Goal: Task Accomplishment & Management: Manage account settings

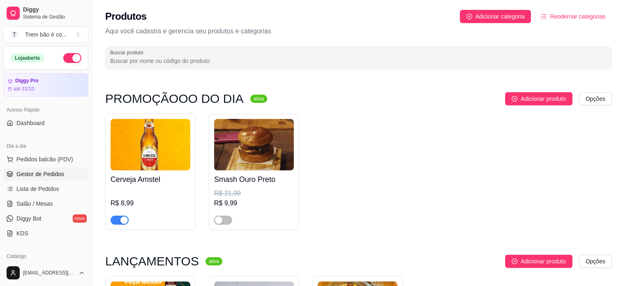
click at [43, 174] on span "Gestor de Pedidos" at bounding box center [40, 174] width 48 height 8
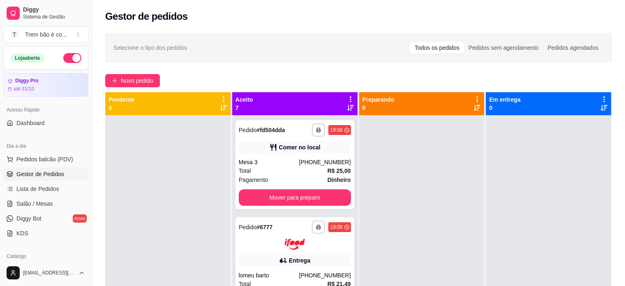
click at [332, 53] on div "Selecione o tipo dos pedidos Todos os pedidos Pedidos sem agendamento Pedidos a…" at bounding box center [358, 47] width 490 height 13
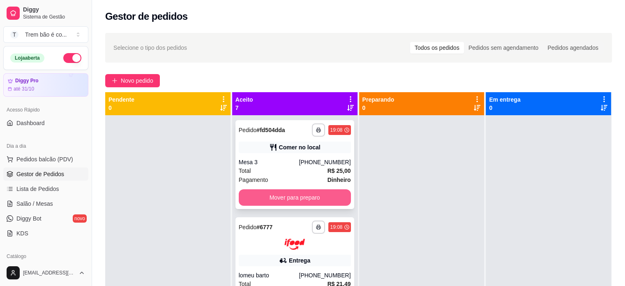
click at [291, 199] on button "Mover para preparo" at bounding box center [295, 197] width 112 height 16
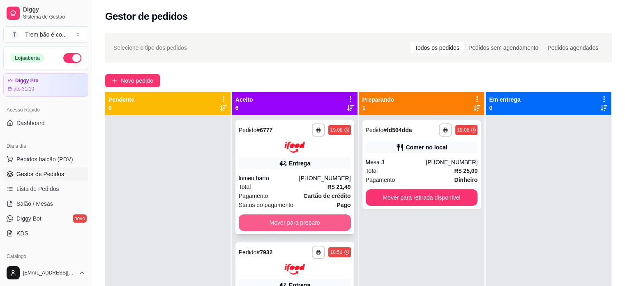
click at [289, 223] on button "Mover para preparo" at bounding box center [295, 222] width 112 height 16
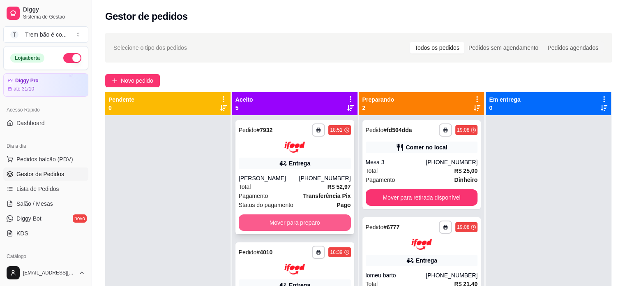
click at [299, 222] on button "Mover para preparo" at bounding box center [295, 222] width 112 height 16
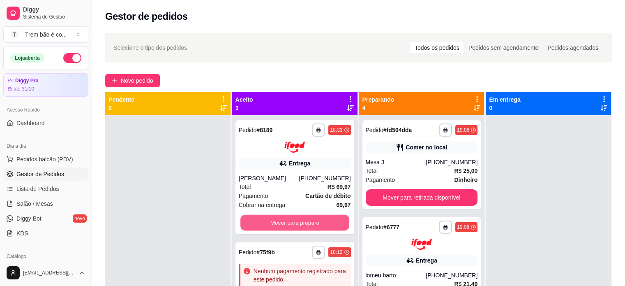
click at [299, 222] on button "Mover para preparo" at bounding box center [294, 222] width 109 height 16
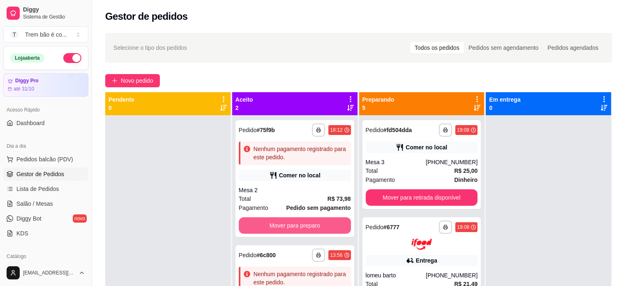
click at [299, 222] on button "Mover para preparo" at bounding box center [295, 225] width 112 height 16
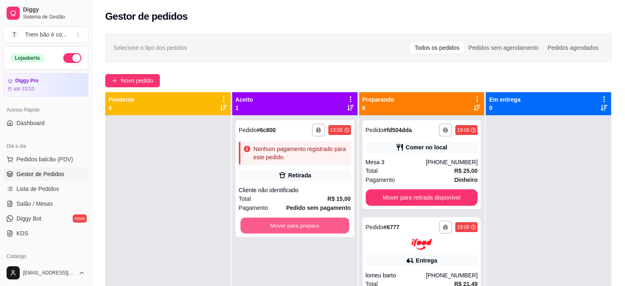
click at [299, 222] on button "Mover para preparo" at bounding box center [294, 225] width 109 height 16
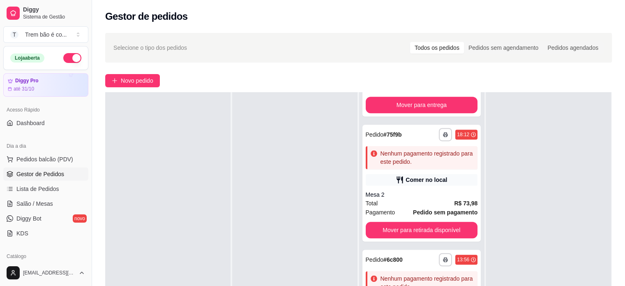
scroll to position [125, 0]
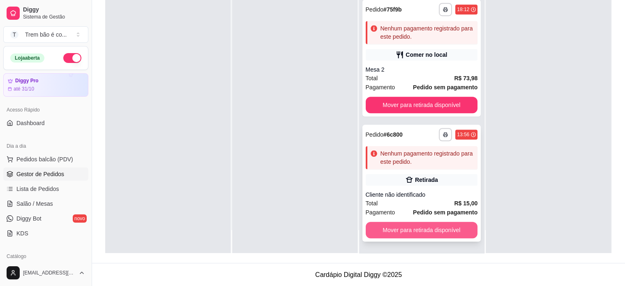
click at [408, 227] on button "Mover para retirada disponível" at bounding box center [422, 230] width 112 height 16
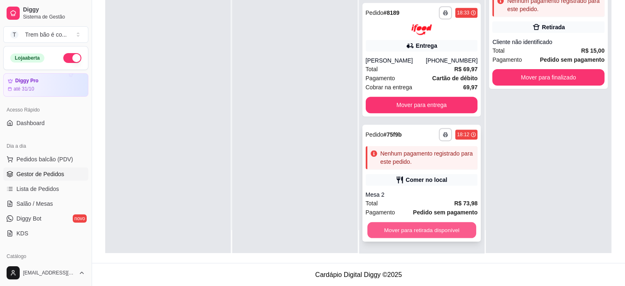
click at [402, 229] on button "Mover para retirada disponível" at bounding box center [422, 230] width 109 height 16
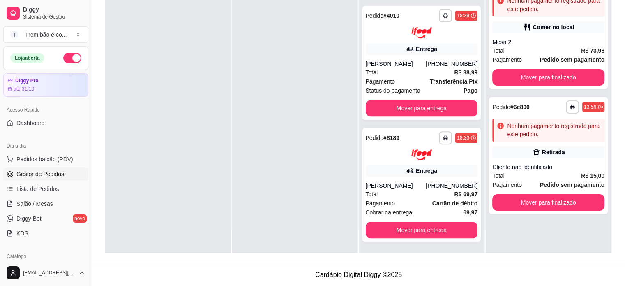
scroll to position [307, 0]
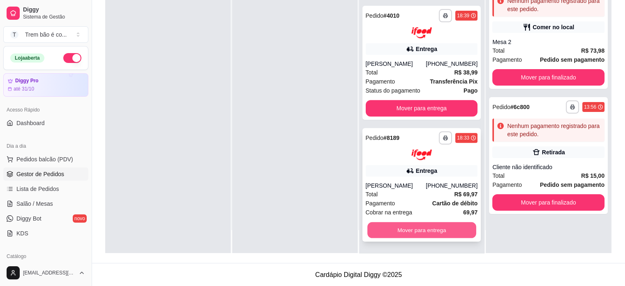
click at [387, 231] on button "Mover para entrega" at bounding box center [422, 230] width 109 height 16
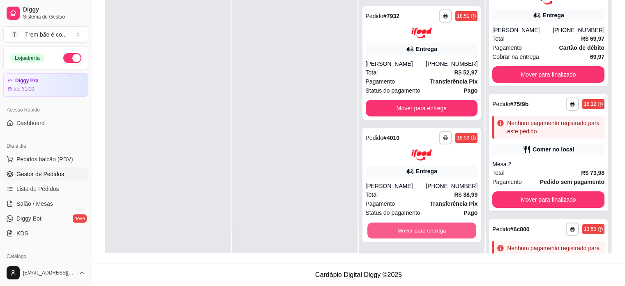
click at [387, 231] on button "Mover para entrega" at bounding box center [422, 230] width 109 height 16
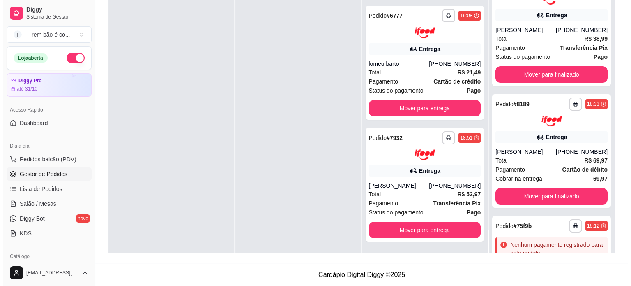
scroll to position [63, 0]
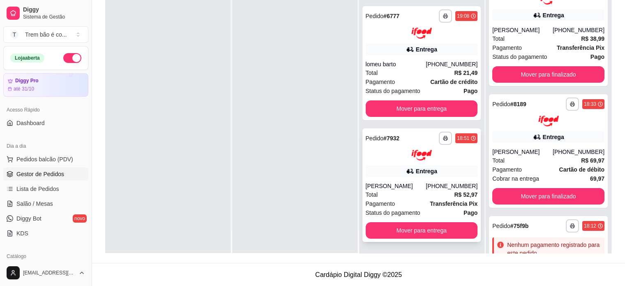
click at [437, 160] on div "**********" at bounding box center [422, 185] width 119 height 114
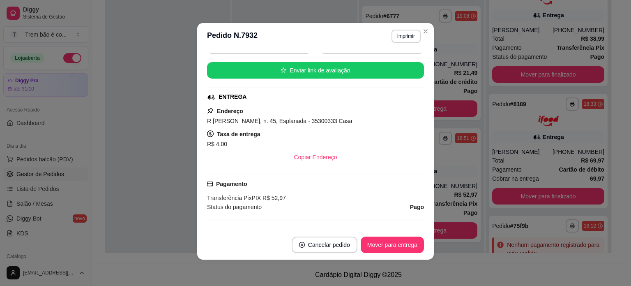
scroll to position [200, 0]
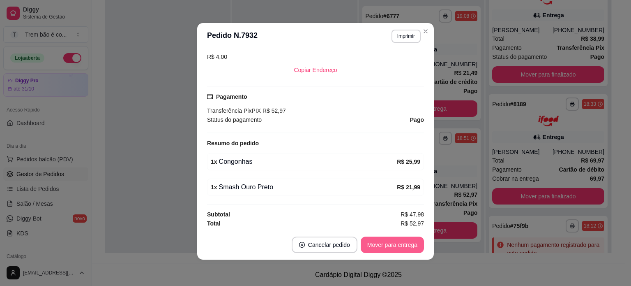
click at [366, 240] on button "Mover para entrega" at bounding box center [392, 244] width 63 height 16
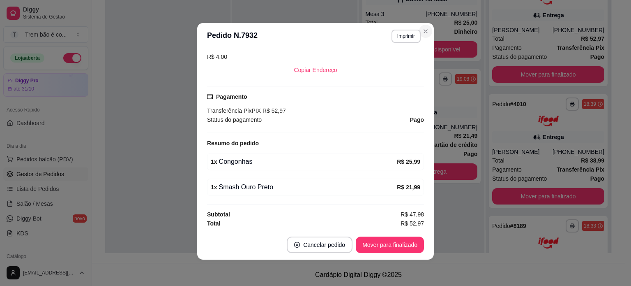
scroll to position [0, 0]
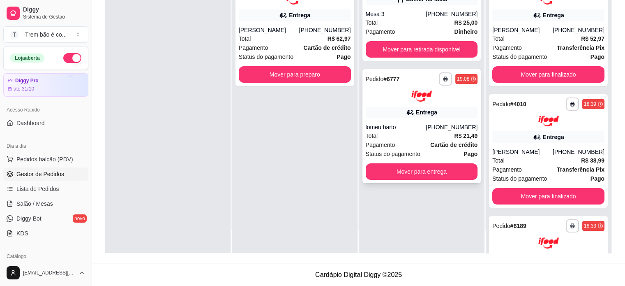
click at [409, 115] on icon at bounding box center [410, 112] width 8 height 8
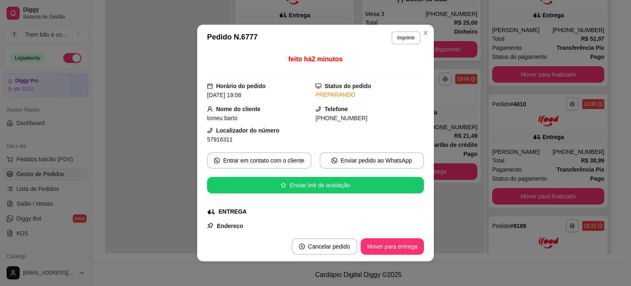
scroll to position [229, 0]
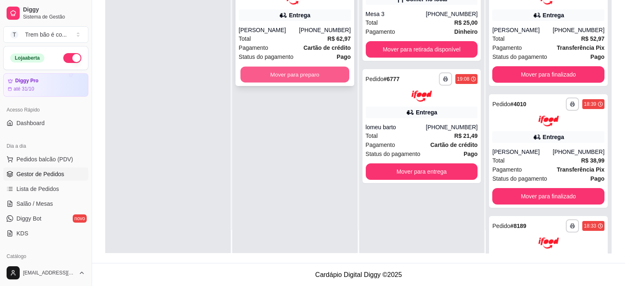
click at [310, 67] on button "Mover para preparo" at bounding box center [294, 74] width 109 height 16
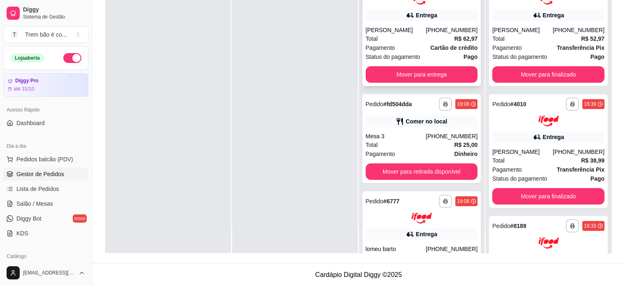
click at [411, 41] on div "Total R$ 62,97" at bounding box center [422, 38] width 112 height 9
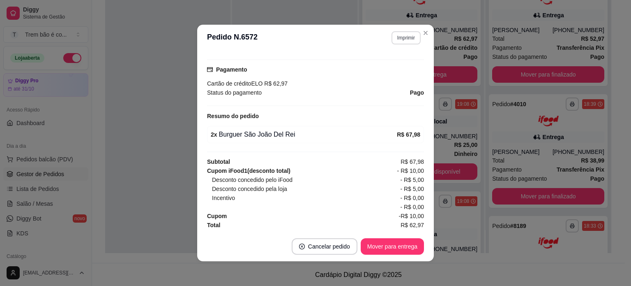
click at [396, 42] on button "Imprimir" at bounding box center [406, 37] width 29 height 13
click at [391, 66] on button "IMPRESSORA" at bounding box center [389, 66] width 58 height 13
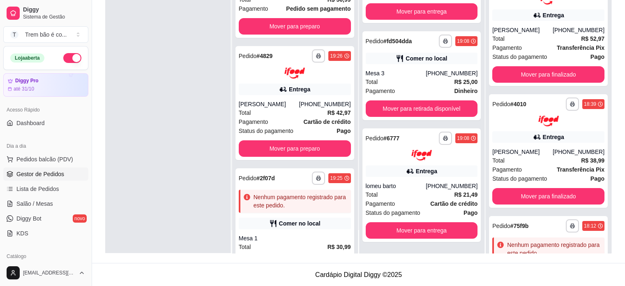
scroll to position [78, 0]
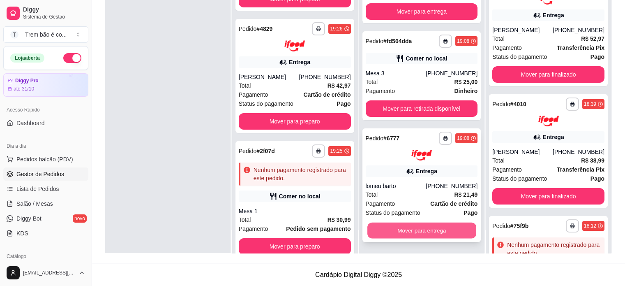
click at [400, 227] on button "Mover para entrega" at bounding box center [422, 230] width 109 height 16
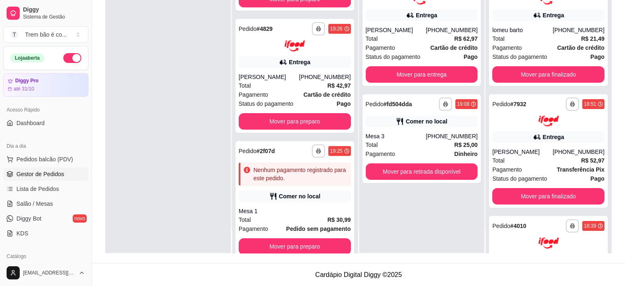
scroll to position [0, 0]
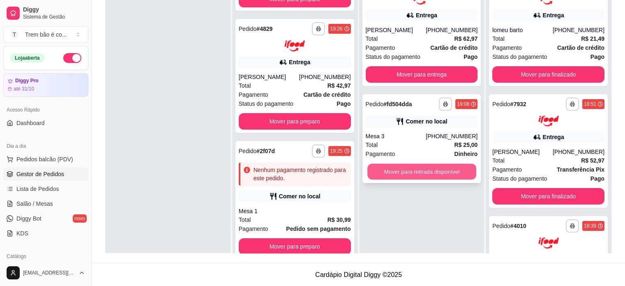
click at [394, 173] on button "Mover para retirada disponível" at bounding box center [422, 171] width 109 height 16
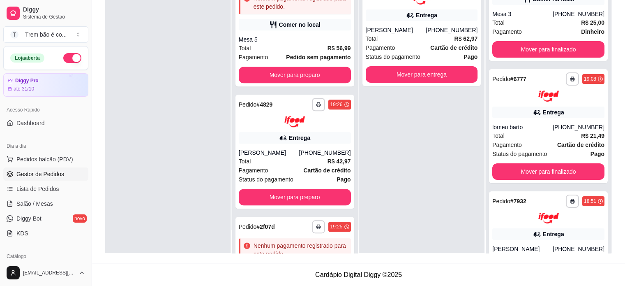
scroll to position [815, 0]
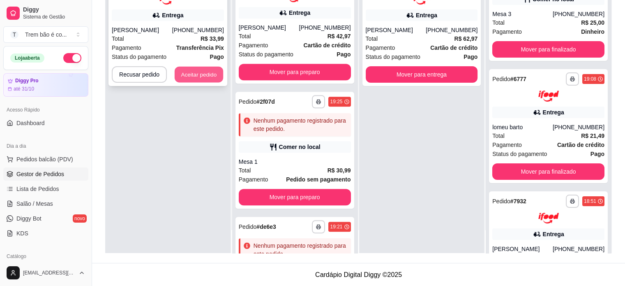
click at [201, 77] on button "Aceitar pedido" at bounding box center [199, 74] width 49 height 16
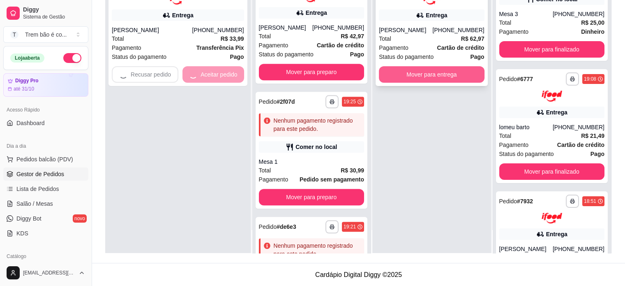
scroll to position [937, 0]
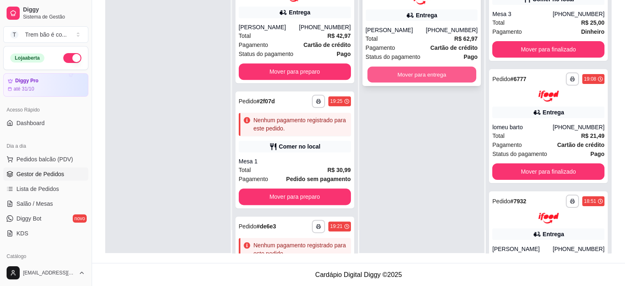
click at [422, 72] on button "Mover para entrega" at bounding box center [422, 74] width 109 height 16
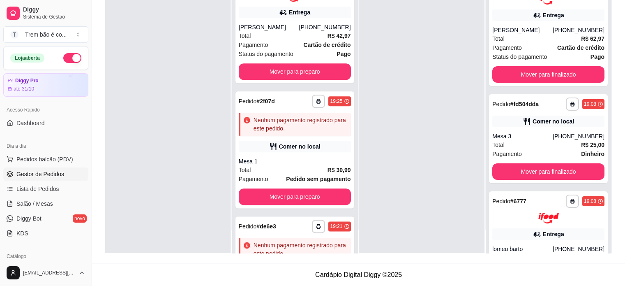
click at [346, 159] on div "**********" at bounding box center [294, 110] width 125 height 286
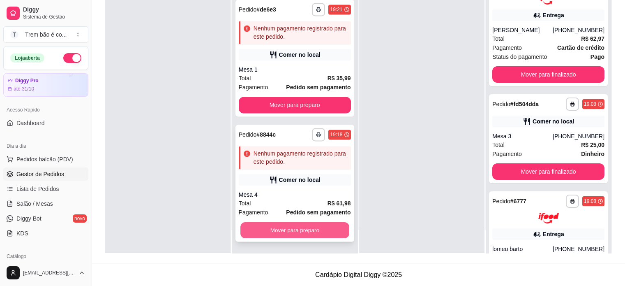
click at [321, 234] on button "Mover para preparo" at bounding box center [294, 230] width 109 height 16
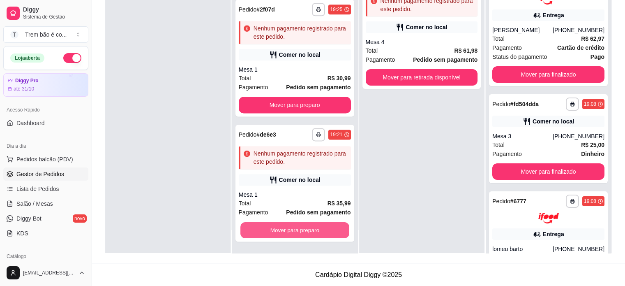
click at [321, 234] on button "Mover para preparo" at bounding box center [294, 230] width 109 height 16
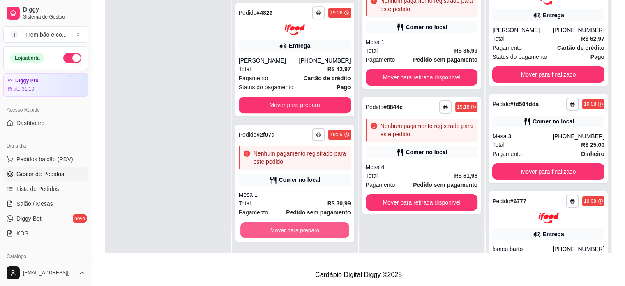
click at [321, 234] on button "Mover para preparo" at bounding box center [294, 230] width 109 height 16
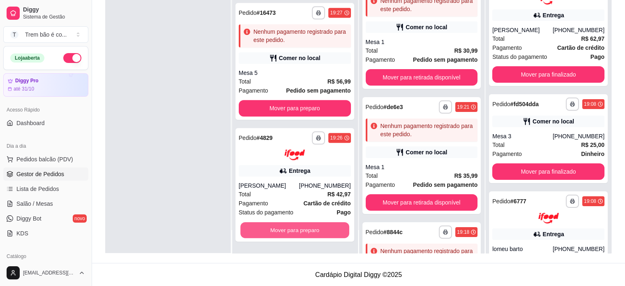
click at [321, 234] on button "Mover para preparo" at bounding box center [294, 230] width 109 height 16
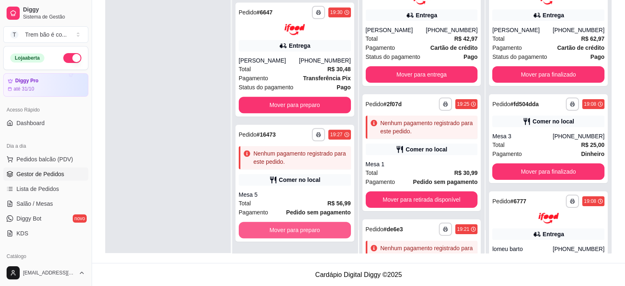
scroll to position [657, 0]
click at [321, 234] on button "Mover para preparo" at bounding box center [294, 230] width 109 height 16
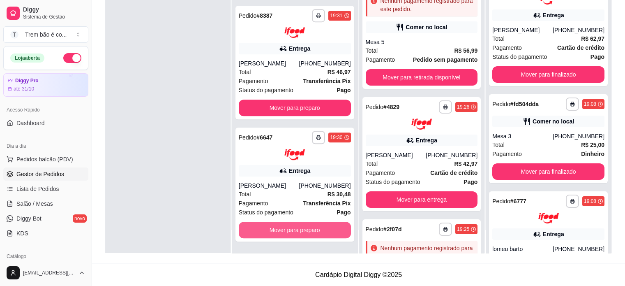
scroll to position [532, 0]
click at [321, 234] on button "Mover para preparo" at bounding box center [294, 230] width 109 height 16
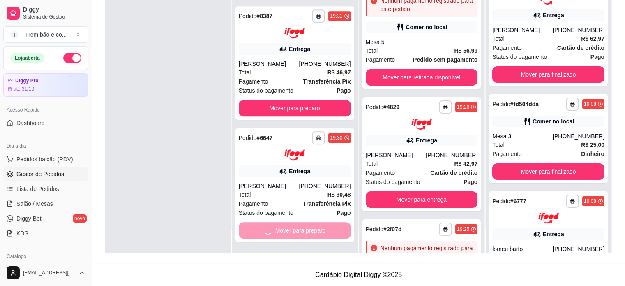
scroll to position [410, 0]
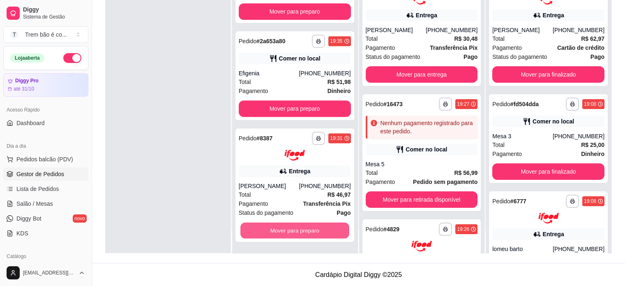
click at [321, 234] on button "Mover para preparo" at bounding box center [294, 230] width 109 height 16
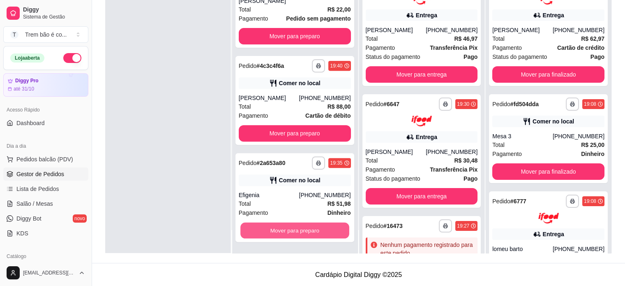
click at [321, 234] on button "Mover para preparo" at bounding box center [294, 230] width 109 height 16
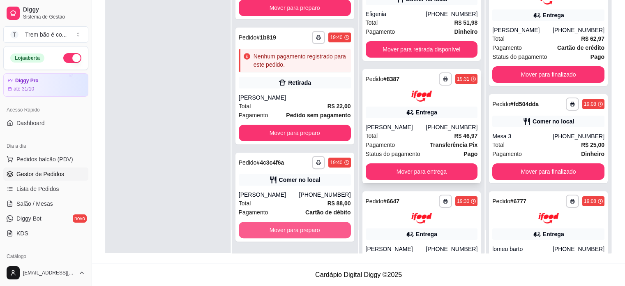
scroll to position [191, 0]
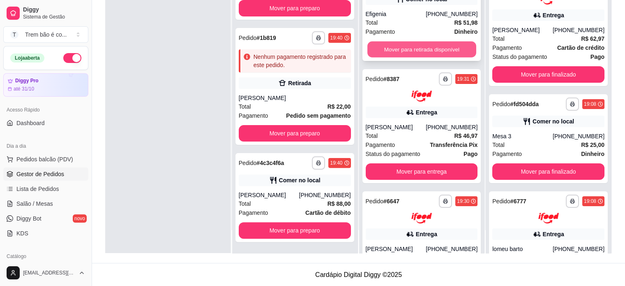
click at [414, 47] on button "Mover para retirada disponível" at bounding box center [422, 50] width 109 height 16
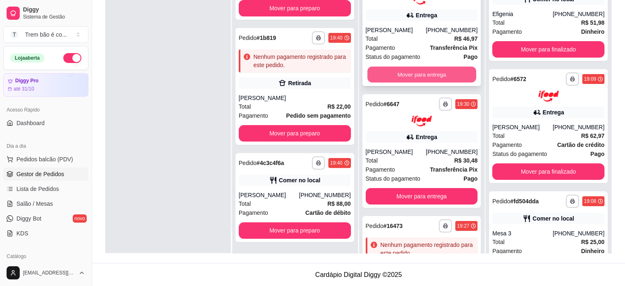
click at [409, 78] on button "Mover para entrega" at bounding box center [422, 74] width 109 height 16
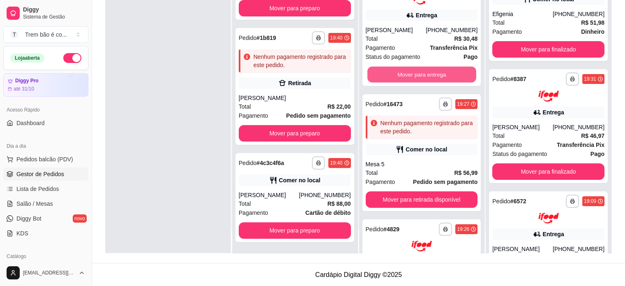
click at [409, 78] on button "Mover para entrega" at bounding box center [422, 74] width 109 height 16
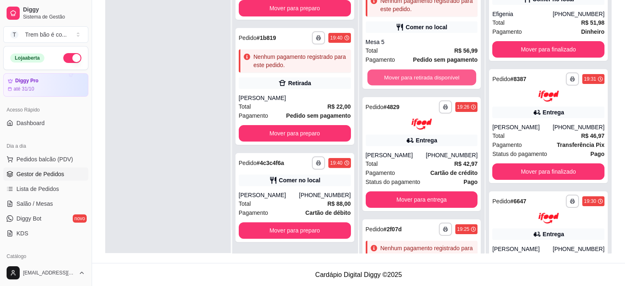
click at [409, 78] on button "Mover para retirada disponível" at bounding box center [422, 77] width 109 height 16
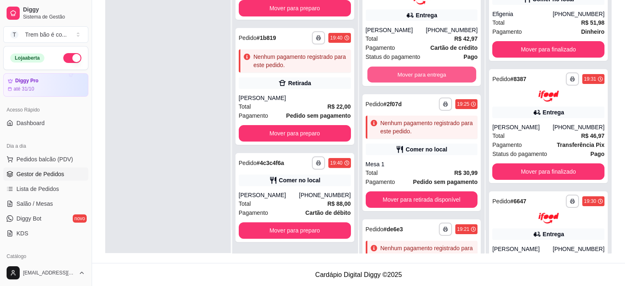
click at [409, 78] on button "Mover para entrega" at bounding box center [422, 74] width 109 height 16
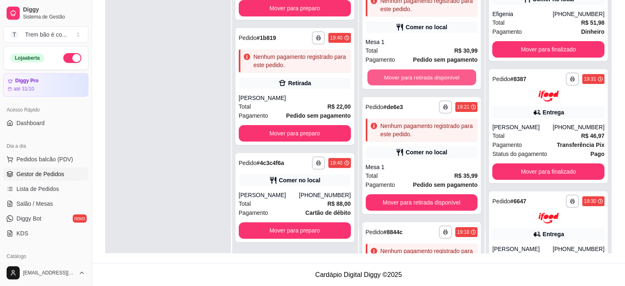
click at [409, 78] on button "Mover para retirada disponível" at bounding box center [422, 77] width 109 height 16
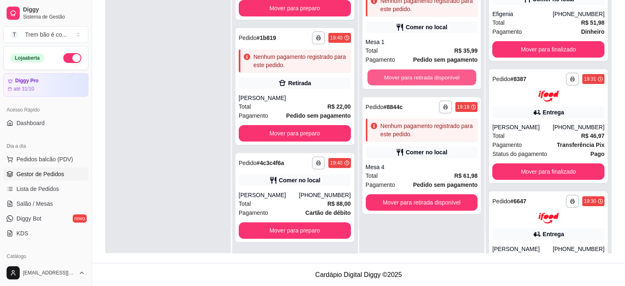
click at [409, 78] on button "Mover para retirada disponível" at bounding box center [422, 77] width 109 height 16
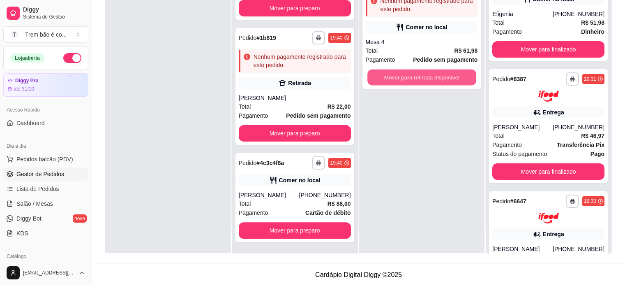
click at [409, 78] on button "Mover para retirada disponível" at bounding box center [422, 77] width 109 height 16
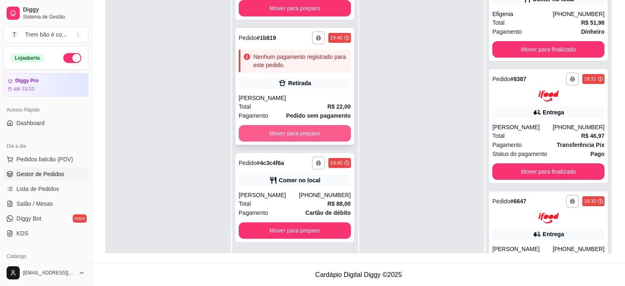
click at [313, 131] on button "Mover para preparo" at bounding box center [295, 133] width 112 height 16
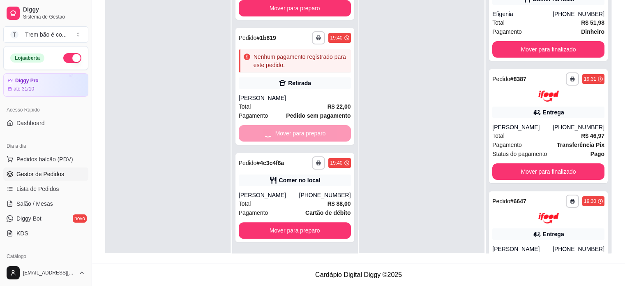
scroll to position [66, 0]
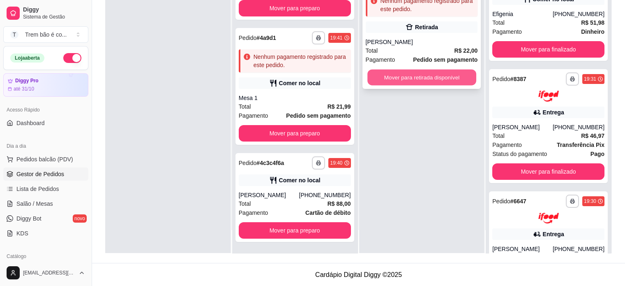
click at [431, 70] on button "Mover para retirada disponível" at bounding box center [422, 77] width 109 height 16
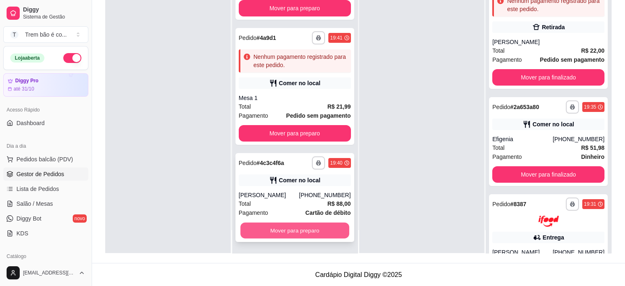
click at [328, 235] on button "Mover para preparo" at bounding box center [294, 230] width 109 height 16
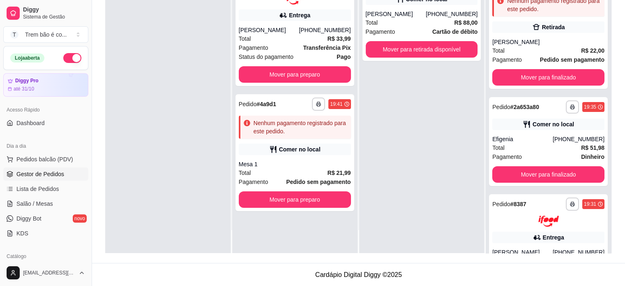
scroll to position [0, 0]
click at [332, 202] on button "Mover para preparo" at bounding box center [295, 199] width 112 height 16
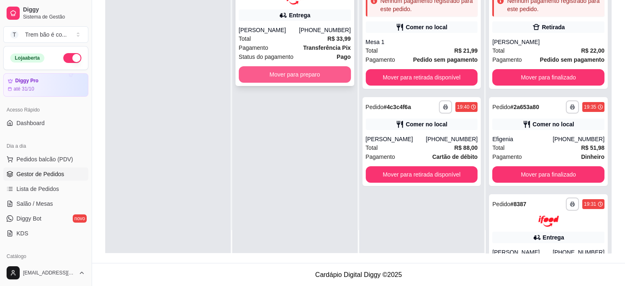
click at [313, 76] on button "Mover para preparo" at bounding box center [295, 74] width 112 height 16
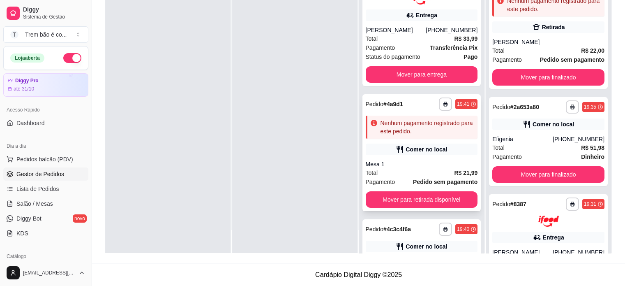
scroll to position [66, 0]
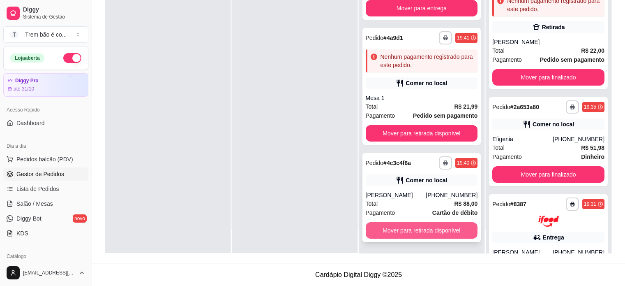
click at [388, 231] on button "Mover para retirada disponível" at bounding box center [422, 230] width 112 height 16
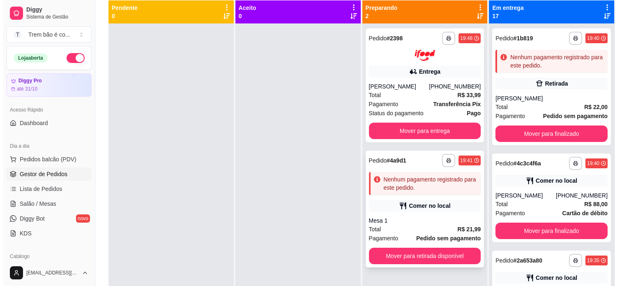
scroll to position [91, 0]
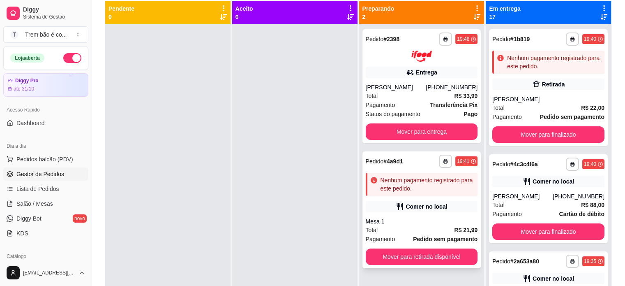
click at [406, 203] on div "Comer no local" at bounding box center [427, 206] width 42 height 8
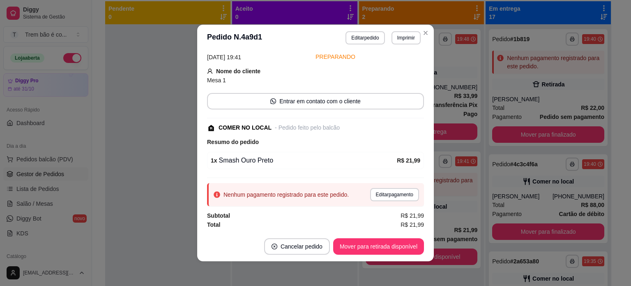
scroll to position [2, 0]
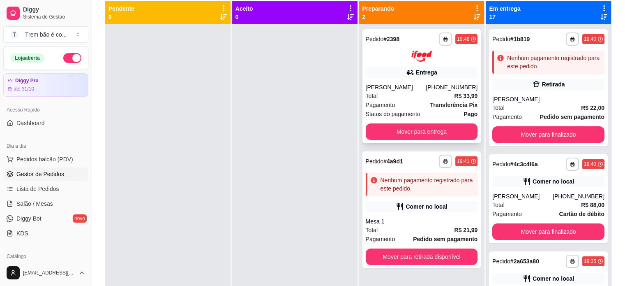
click at [410, 94] on div "Total R$ 33,99" at bounding box center [422, 95] width 112 height 9
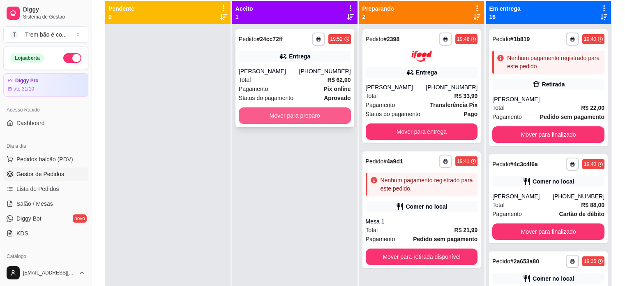
click at [342, 118] on button "Mover para preparo" at bounding box center [295, 115] width 112 height 16
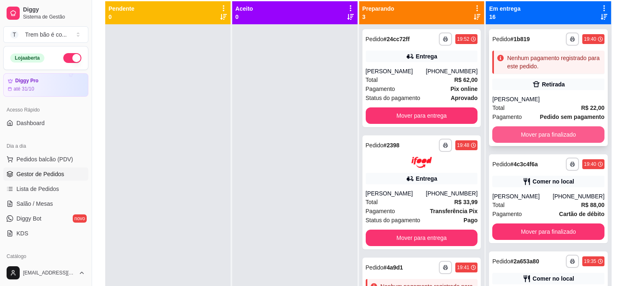
click at [512, 133] on button "Mover para finalizado" at bounding box center [548, 134] width 112 height 16
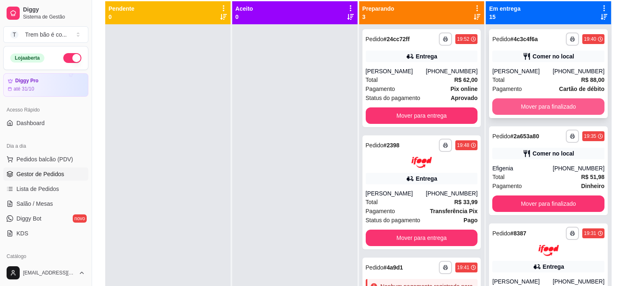
click at [527, 111] on button "Mover para finalizado" at bounding box center [548, 106] width 112 height 16
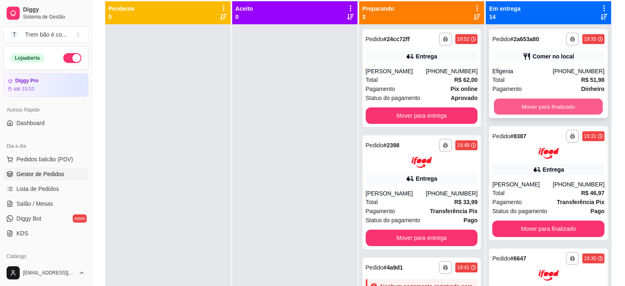
click at [533, 112] on button "Mover para finalizado" at bounding box center [548, 107] width 109 height 16
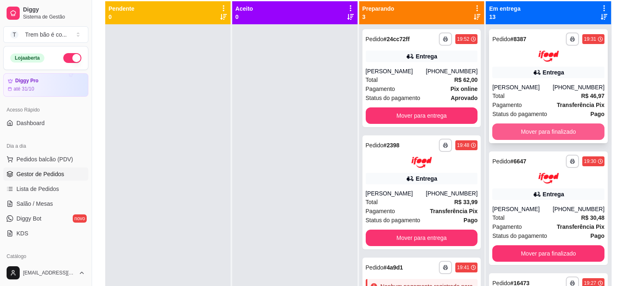
click at [524, 129] on button "Mover para finalizado" at bounding box center [548, 131] width 112 height 16
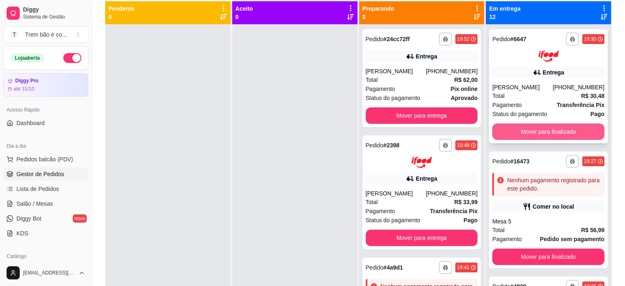
click at [534, 128] on button "Mover para finalizado" at bounding box center [548, 131] width 112 height 16
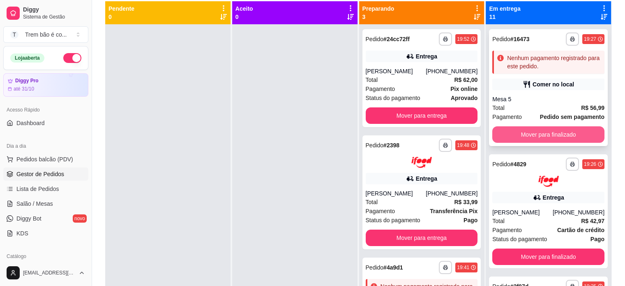
click at [535, 128] on button "Mover para finalizado" at bounding box center [548, 134] width 112 height 16
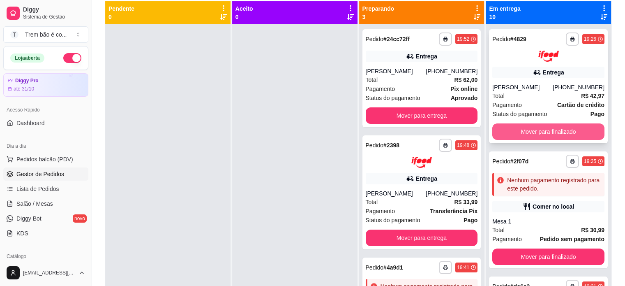
click at [534, 129] on button "Mover para finalizado" at bounding box center [548, 131] width 112 height 16
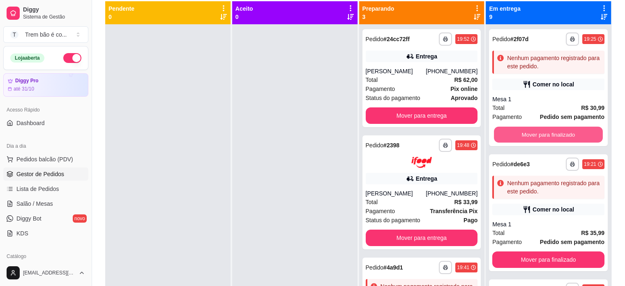
click at [534, 129] on button "Mover para finalizado" at bounding box center [548, 135] width 109 height 16
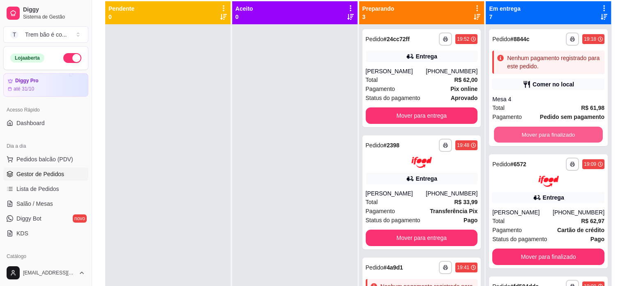
click at [534, 129] on button "Mover para finalizado" at bounding box center [548, 135] width 109 height 16
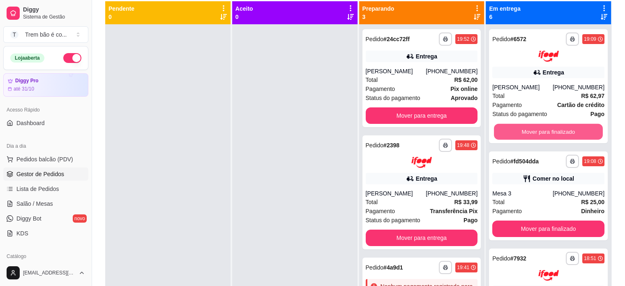
click at [534, 129] on button "Mover para finalizado" at bounding box center [548, 131] width 109 height 16
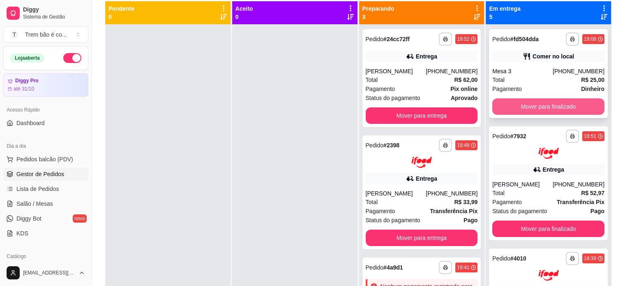
click at [541, 106] on button "Mover para finalizado" at bounding box center [548, 106] width 112 height 16
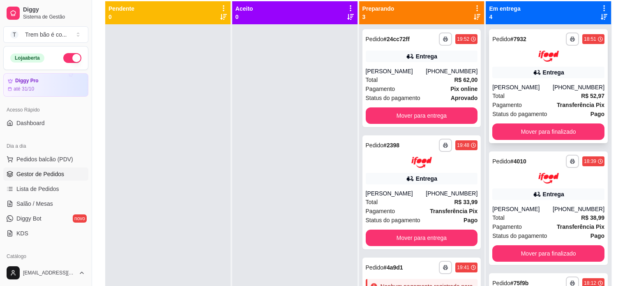
click at [530, 131] on button "Mover para finalizado" at bounding box center [548, 131] width 112 height 16
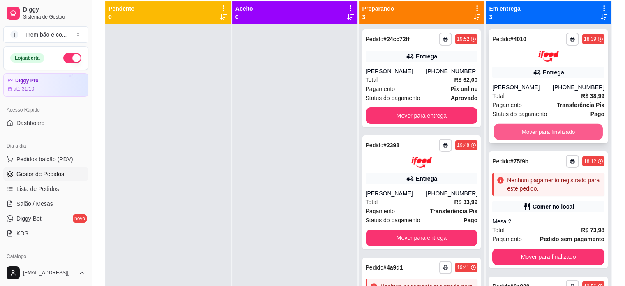
click at [528, 130] on button "Mover para finalizado" at bounding box center [548, 131] width 109 height 16
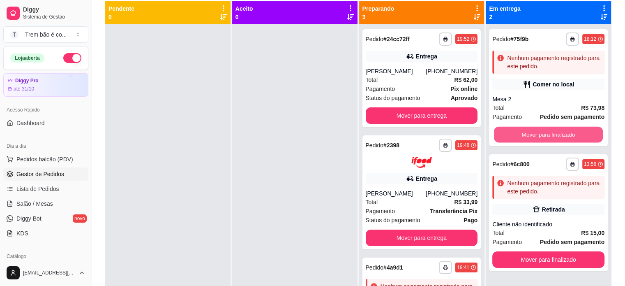
click at [528, 130] on button "Mover para finalizado" at bounding box center [548, 135] width 109 height 16
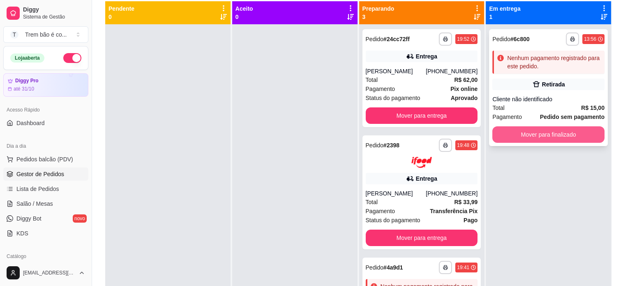
click at [533, 136] on button "Mover para finalizado" at bounding box center [548, 134] width 112 height 16
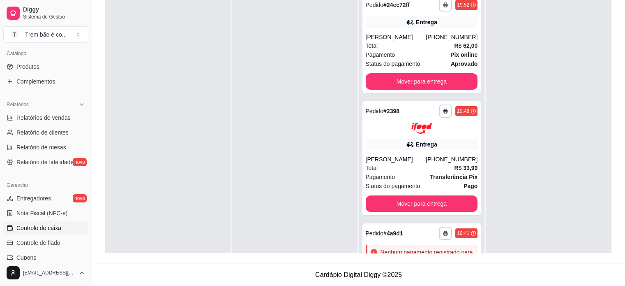
scroll to position [201, 0]
click at [51, 120] on span "Relatórios de vendas" at bounding box center [43, 119] width 54 height 8
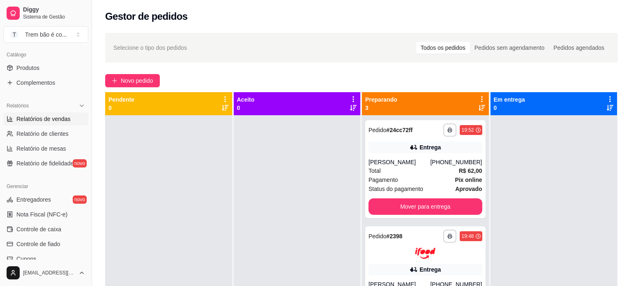
select select "ALL"
select select "0"
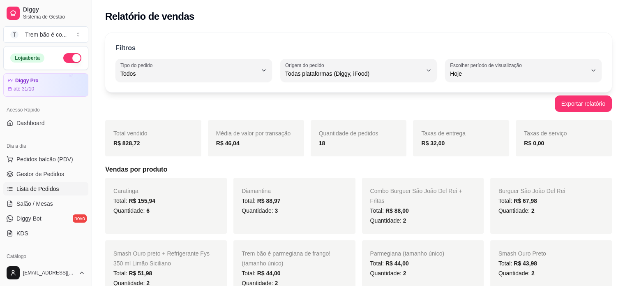
click at [44, 184] on link "Lista de Pedidos" at bounding box center [45, 188] width 85 height 13
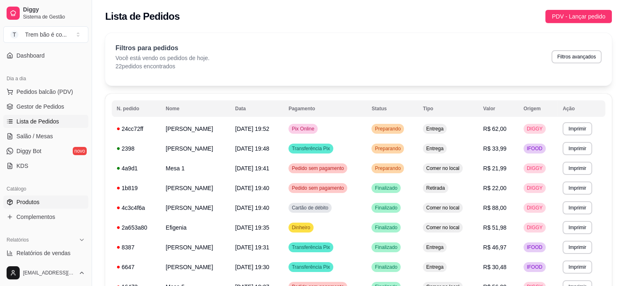
scroll to position [115, 0]
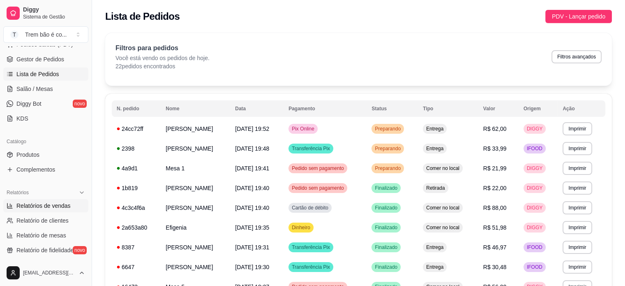
click at [49, 201] on span "Relatórios de vendas" at bounding box center [43, 205] width 54 height 8
select select "ALL"
select select "0"
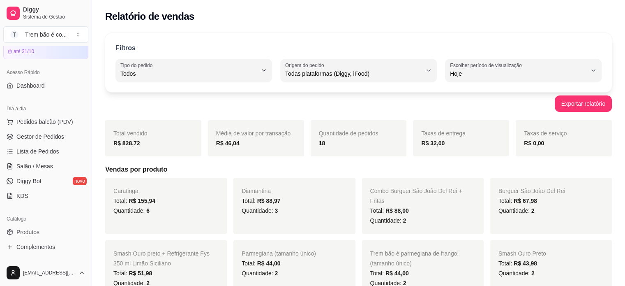
scroll to position [32, 0]
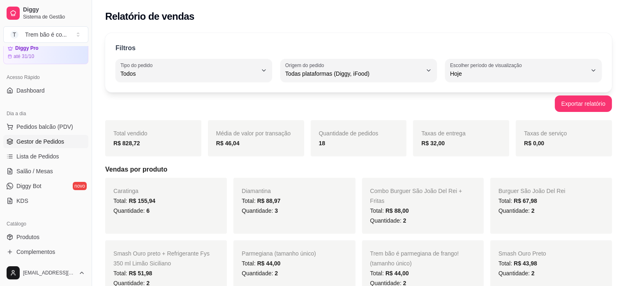
click at [28, 138] on span "Gestor de Pedidos" at bounding box center [40, 141] width 48 height 8
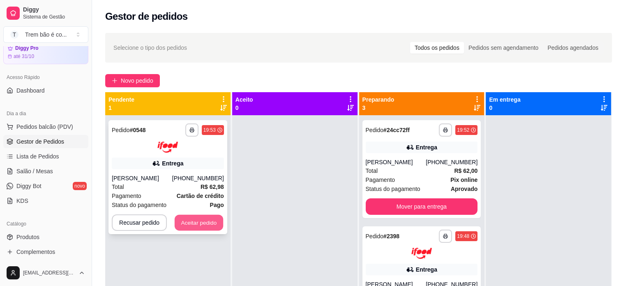
click at [194, 220] on button "Aceitar pedido" at bounding box center [199, 222] width 49 height 16
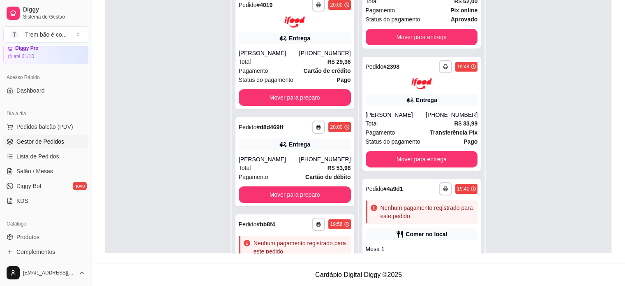
scroll to position [75, 0]
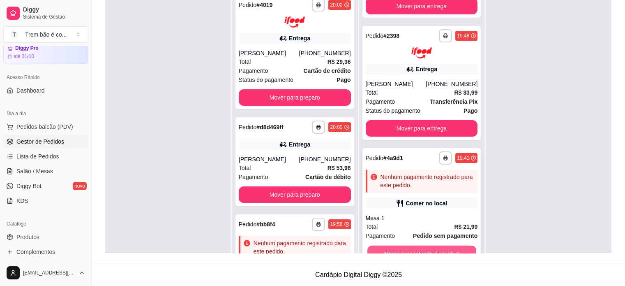
click at [438, 252] on button "Mover para retirada disponível" at bounding box center [422, 253] width 109 height 16
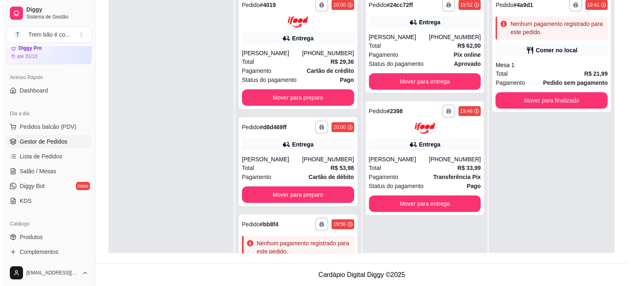
scroll to position [0, 0]
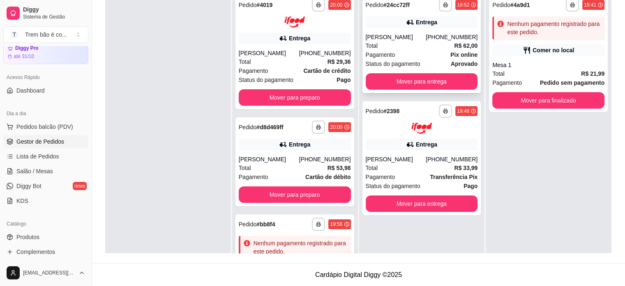
click at [422, 37] on div "[PERSON_NAME]" at bounding box center [396, 37] width 60 height 8
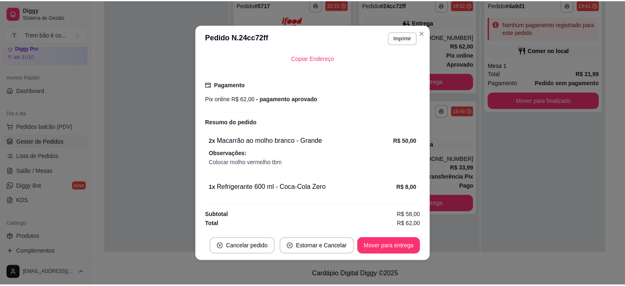
scroll to position [191, 0]
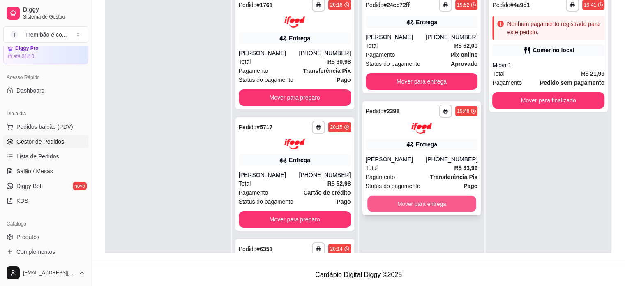
click at [439, 207] on button "Mover para entrega" at bounding box center [422, 203] width 109 height 16
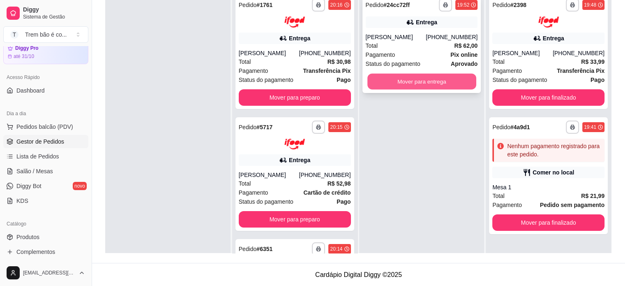
click at [418, 83] on button "Mover para entrega" at bounding box center [422, 82] width 109 height 16
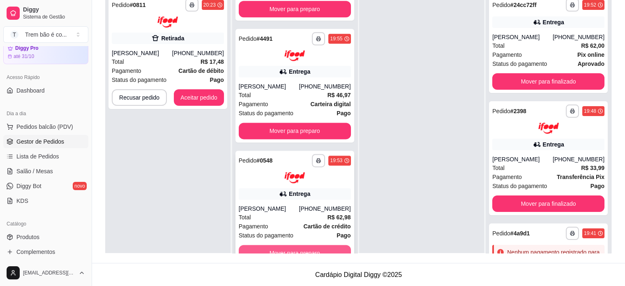
scroll to position [1191, 0]
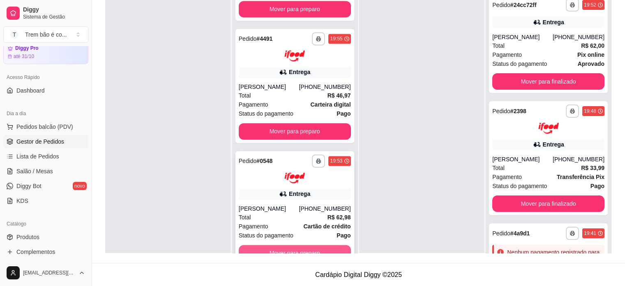
click at [321, 247] on button "Mover para preparo" at bounding box center [295, 253] width 112 height 16
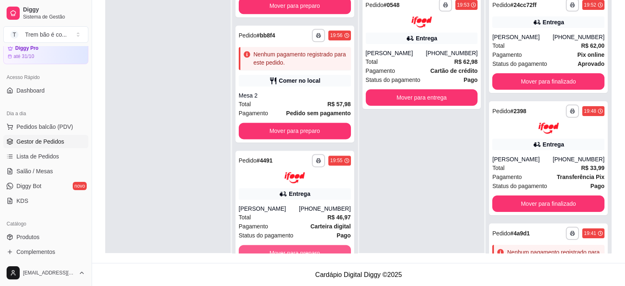
scroll to position [1069, 0]
click at [321, 247] on button "Mover para preparo" at bounding box center [294, 253] width 109 height 16
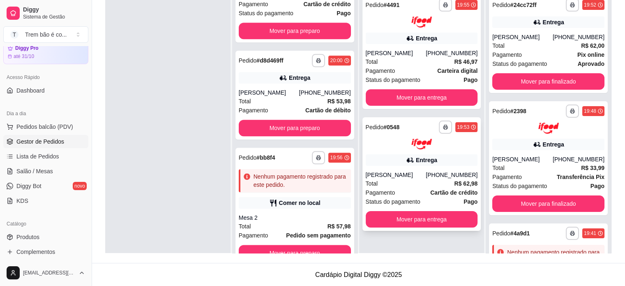
scroll to position [947, 0]
click at [416, 96] on button "Mover para entrega" at bounding box center [422, 97] width 112 height 16
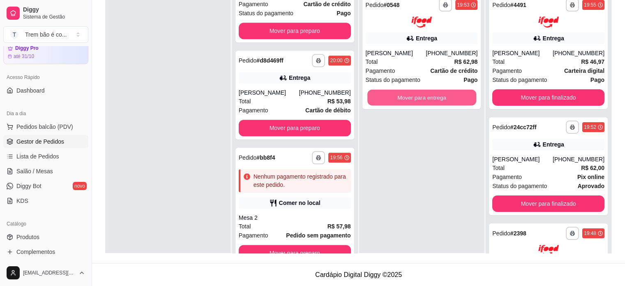
click at [416, 96] on button "Mover para entrega" at bounding box center [422, 97] width 109 height 16
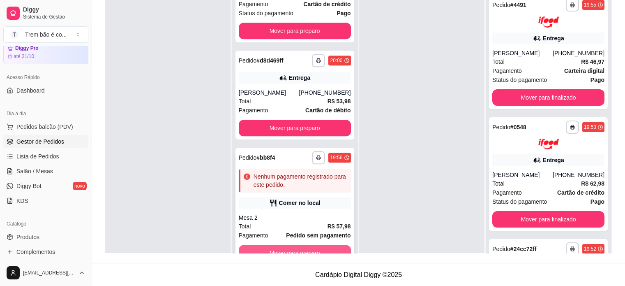
click at [333, 247] on button "Mover para preparo" at bounding box center [295, 253] width 112 height 16
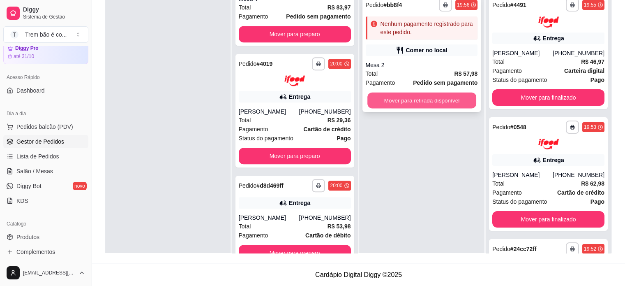
click at [415, 99] on button "Mover para retirada disponível" at bounding box center [422, 100] width 109 height 16
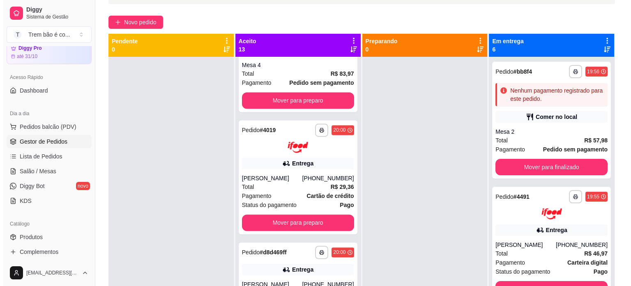
scroll to position [38, 0]
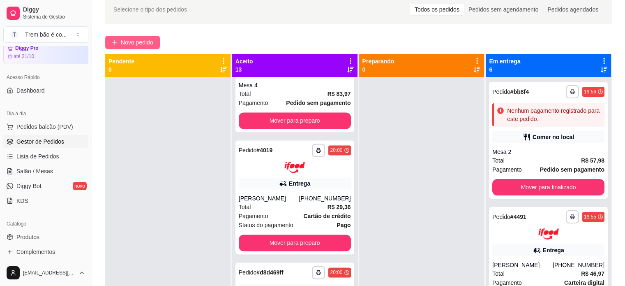
click at [152, 39] on span "Novo pedido" at bounding box center [137, 42] width 32 height 9
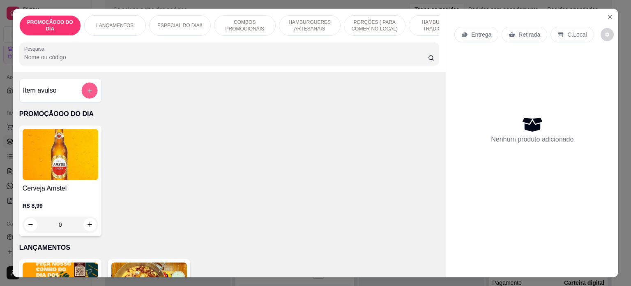
click at [86, 90] on icon "add-separate-item" at bounding box center [89, 91] width 6 height 6
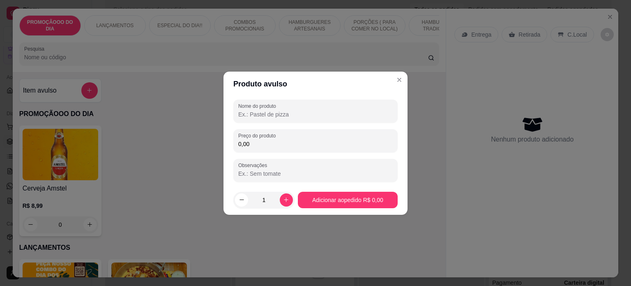
click at [321, 116] on input "Nome do produto" at bounding box center [315, 114] width 155 height 8
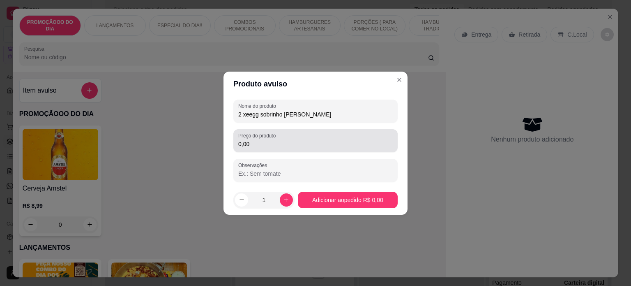
type input "2 xeegg sobrinho [PERSON_NAME]"
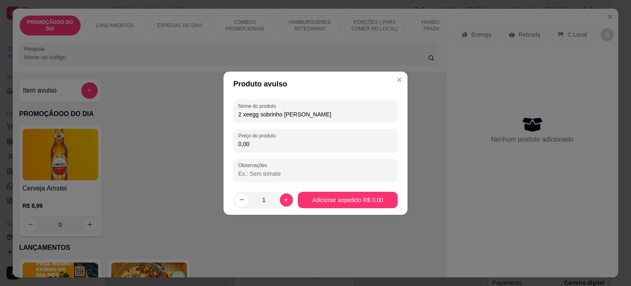
click at [277, 145] on input "0,00" at bounding box center [315, 144] width 155 height 8
type input "22,00"
click at [283, 200] on icon "increase-product-quantity" at bounding box center [286, 200] width 6 height 6
type input "2"
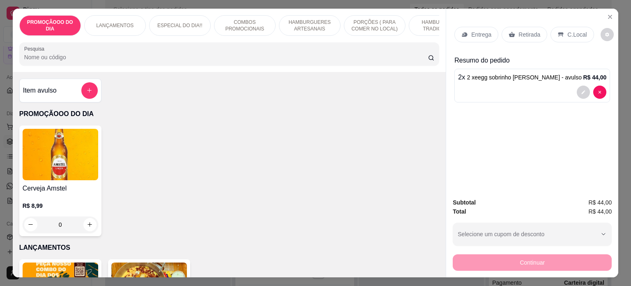
click at [520, 32] on p "Retirada" at bounding box center [530, 34] width 22 height 8
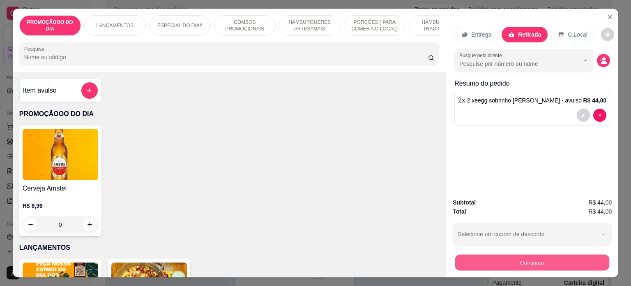
click at [494, 256] on button "Continuar" at bounding box center [532, 262] width 154 height 16
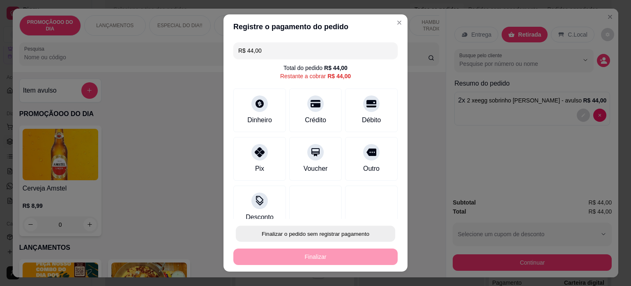
click at [306, 230] on button "Finalizar o pedido sem registrar pagamento" at bounding box center [316, 234] width 160 height 16
click at [362, 210] on button "Confirmar" at bounding box center [362, 210] width 29 height 12
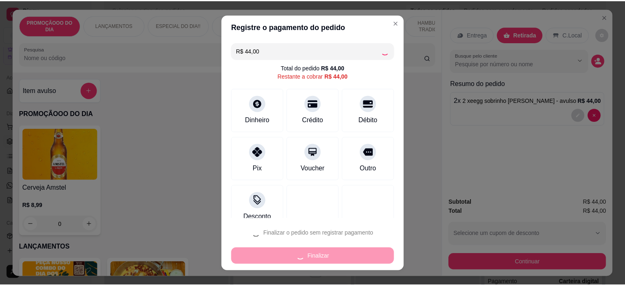
scroll to position [1444, 0]
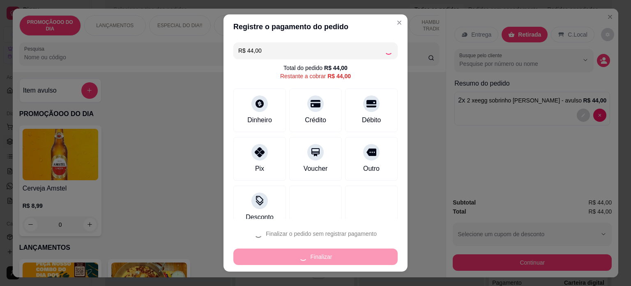
type input "R$ 0,00"
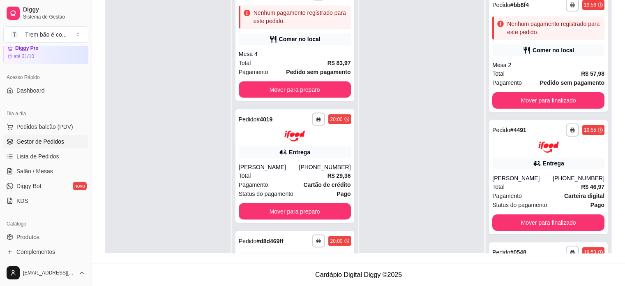
scroll to position [1566, 0]
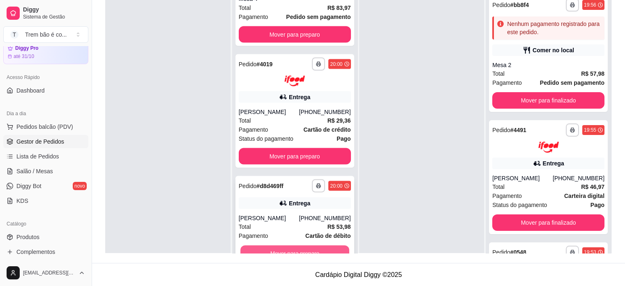
click at [332, 250] on button "Mover para preparo" at bounding box center [294, 253] width 109 height 16
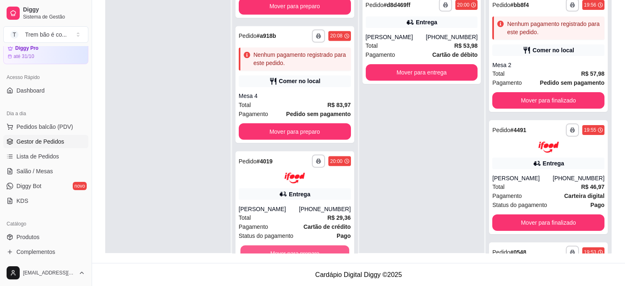
click at [332, 250] on button "Mover para preparo" at bounding box center [294, 253] width 109 height 16
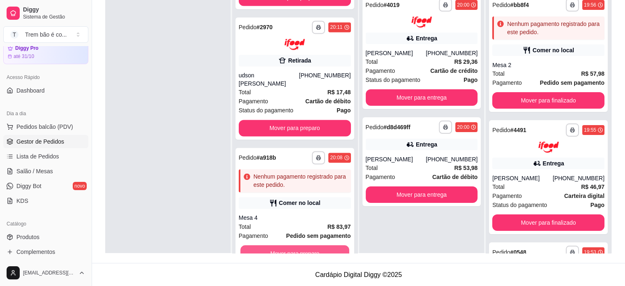
click at [332, 250] on button "Mover para preparo" at bounding box center [294, 253] width 109 height 16
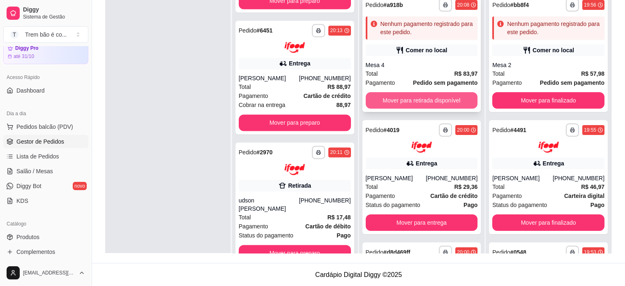
scroll to position [1214, 0]
click at [405, 101] on button "Mover para retirada disponível" at bounding box center [422, 100] width 109 height 16
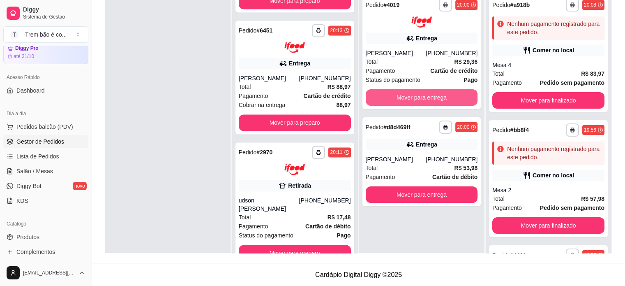
click at [405, 101] on button "Mover para entrega" at bounding box center [422, 97] width 112 height 16
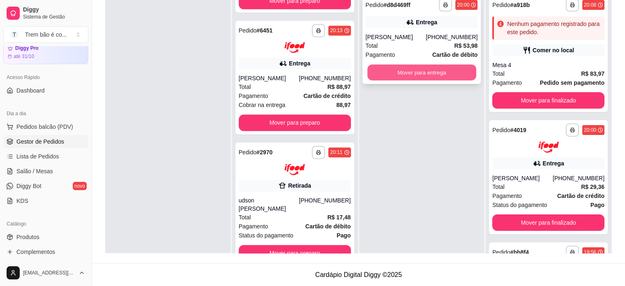
click at [405, 68] on button "Mover para entrega" at bounding box center [422, 73] width 109 height 16
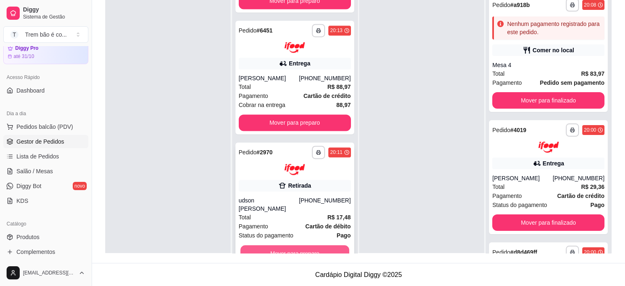
click at [331, 249] on button "Mover para preparo" at bounding box center [294, 253] width 109 height 16
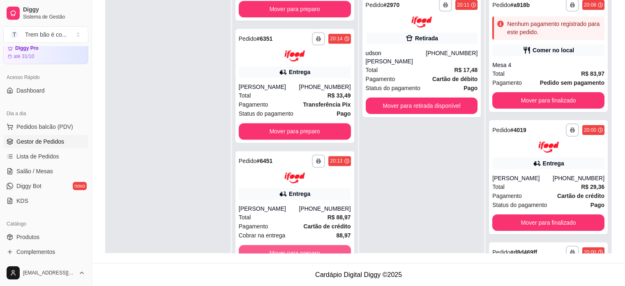
scroll to position [1084, 0]
click at [331, 249] on button "Mover para preparo" at bounding box center [294, 253] width 109 height 16
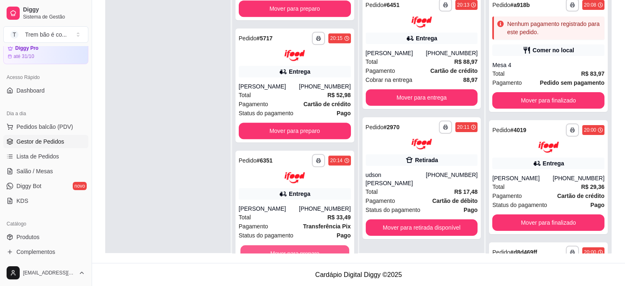
click at [331, 249] on button "Mover para preparo" at bounding box center [294, 253] width 109 height 16
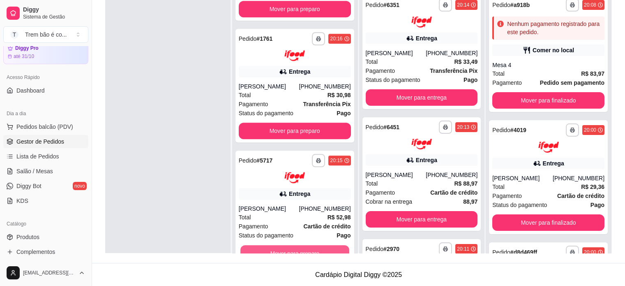
click at [331, 249] on button "Mover para preparo" at bounding box center [294, 253] width 109 height 16
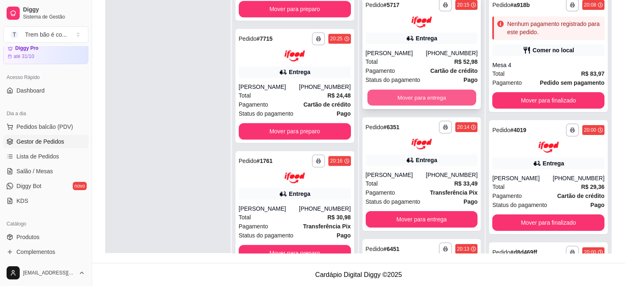
click at [421, 99] on button "Mover para entrega" at bounding box center [422, 97] width 109 height 16
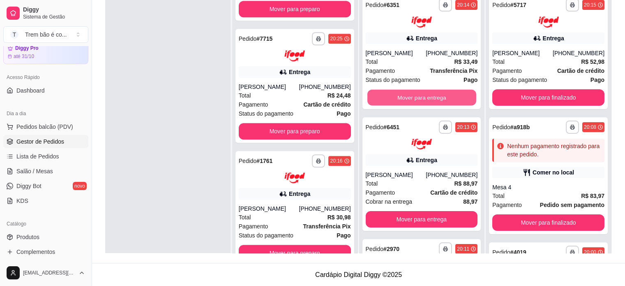
click at [421, 99] on button "Mover para entrega" at bounding box center [422, 97] width 109 height 16
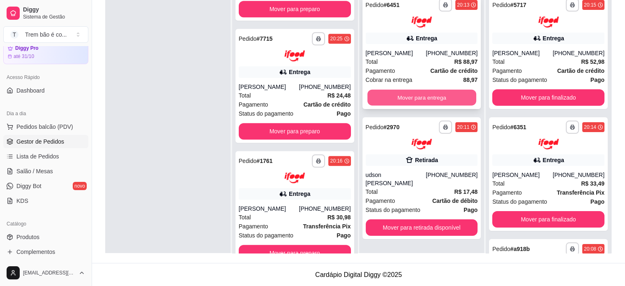
click at [416, 97] on button "Mover para entrega" at bounding box center [422, 97] width 109 height 16
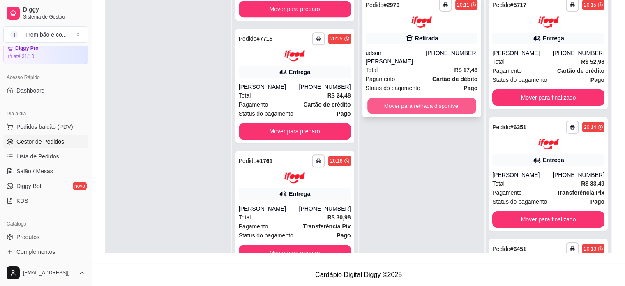
click at [416, 99] on button "Mover para retirada disponível" at bounding box center [422, 105] width 109 height 16
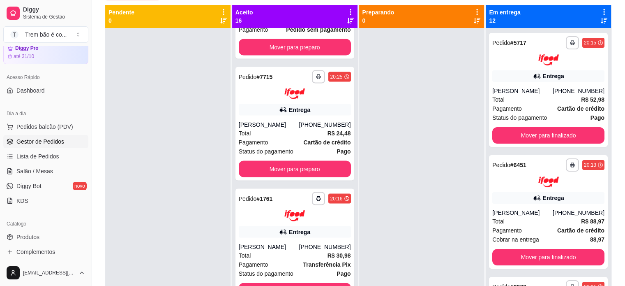
scroll to position [125, 0]
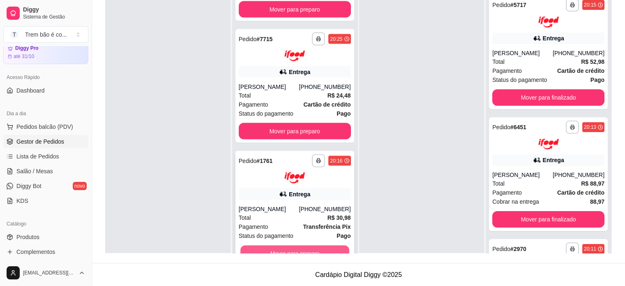
click at [329, 248] on button "Mover para preparo" at bounding box center [294, 253] width 109 height 16
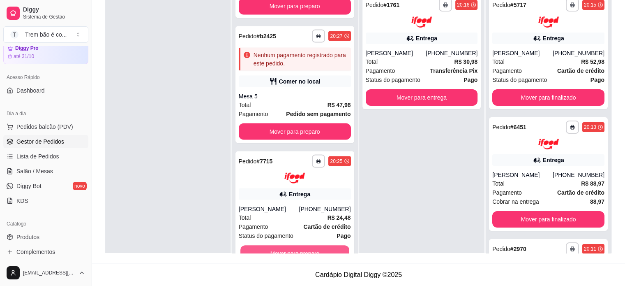
click at [329, 248] on button "Mover para preparo" at bounding box center [294, 253] width 109 height 16
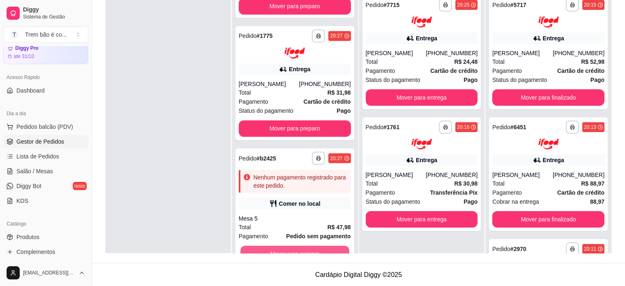
click at [329, 248] on button "Mover para preparo" at bounding box center [294, 253] width 109 height 16
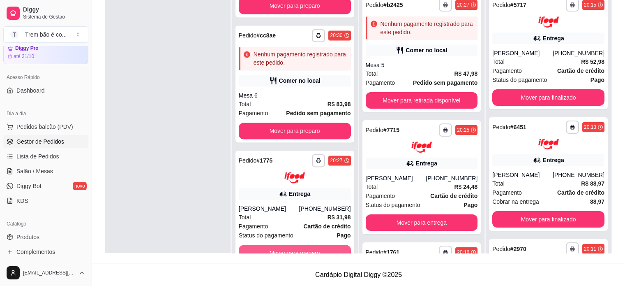
scroll to position [1282, 0]
click at [329, 248] on button "Mover para preparo" at bounding box center [294, 253] width 109 height 16
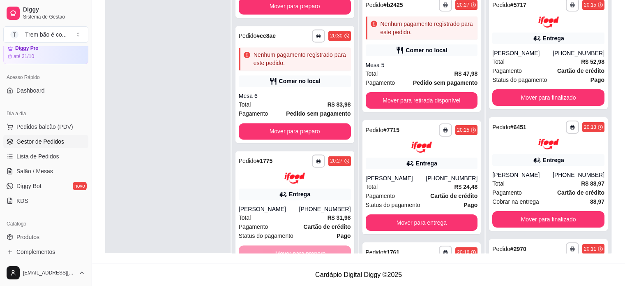
scroll to position [1160, 0]
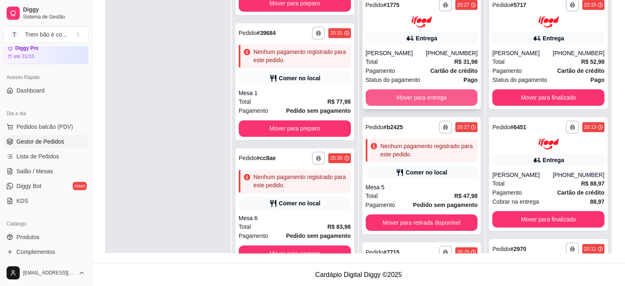
click at [418, 99] on button "Mover para entrega" at bounding box center [422, 97] width 112 height 16
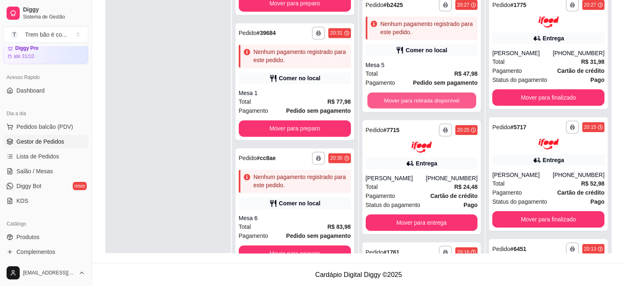
click at [418, 99] on button "Mover para retirada disponível" at bounding box center [422, 100] width 109 height 16
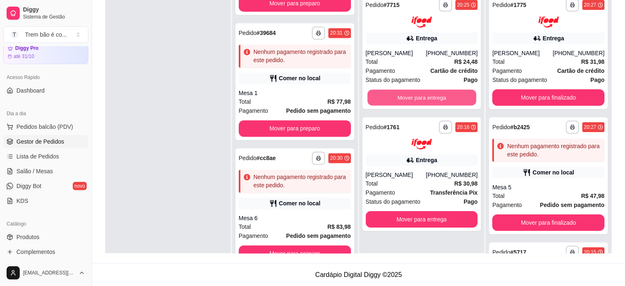
click at [418, 99] on button "Mover para entrega" at bounding box center [422, 97] width 109 height 16
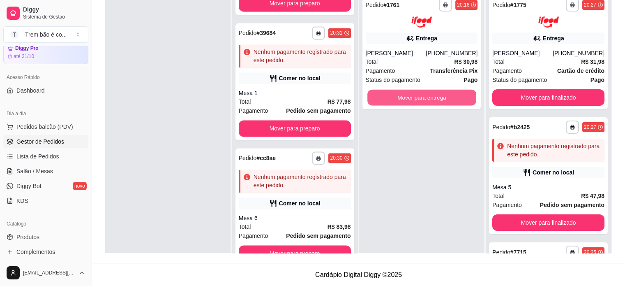
click at [418, 99] on button "Mover para entrega" at bounding box center [422, 97] width 109 height 16
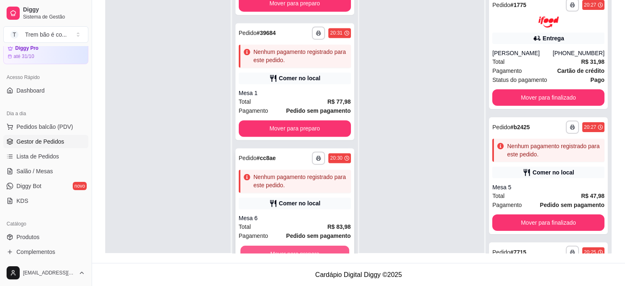
click at [322, 246] on button "Mover para preparo" at bounding box center [294, 253] width 109 height 16
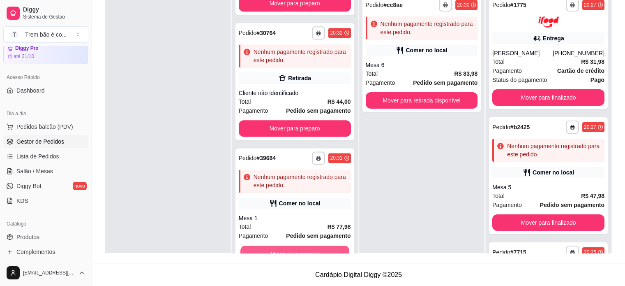
click at [322, 246] on button "Mover para preparo" at bounding box center [294, 253] width 109 height 16
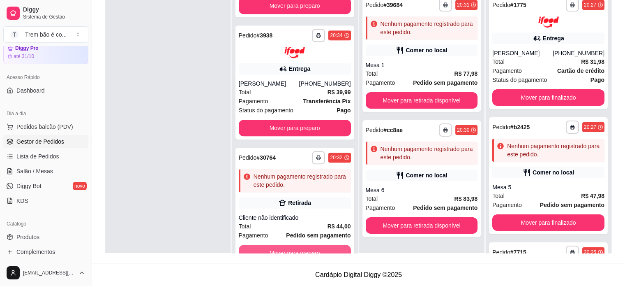
scroll to position [910, 0]
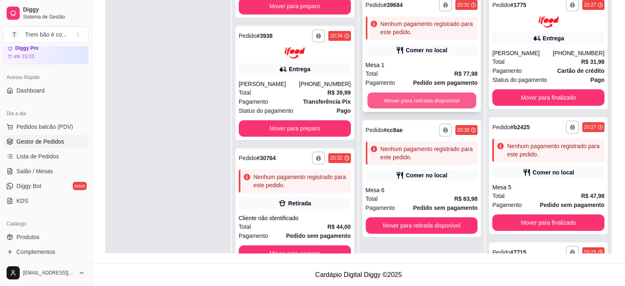
click at [434, 97] on button "Mover para retirada disponível" at bounding box center [422, 100] width 109 height 16
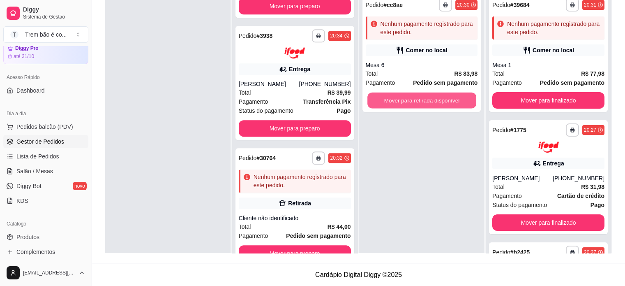
click at [434, 97] on button "Mover para retirada disponível" at bounding box center [422, 100] width 109 height 16
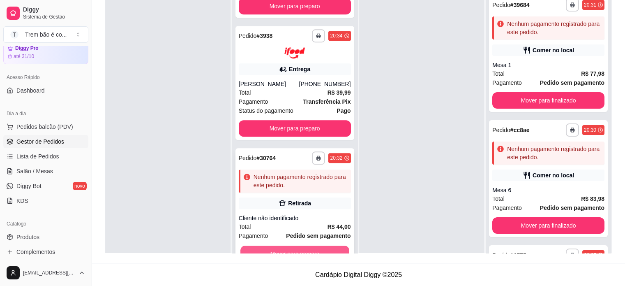
click at [331, 246] on button "Mover para preparo" at bounding box center [294, 253] width 109 height 16
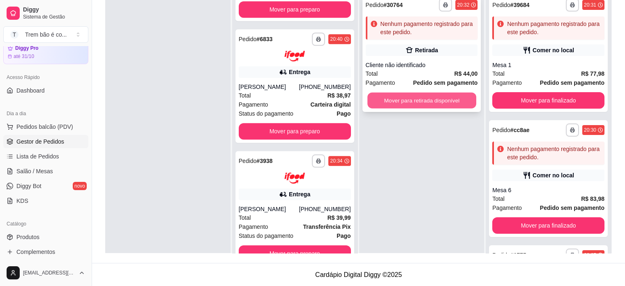
click at [425, 100] on button "Mover para retirada disponível" at bounding box center [422, 100] width 109 height 16
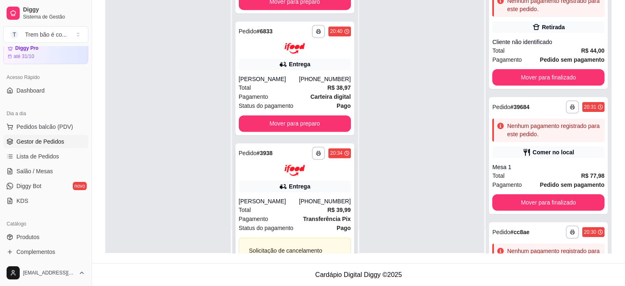
scroll to position [1135, 0]
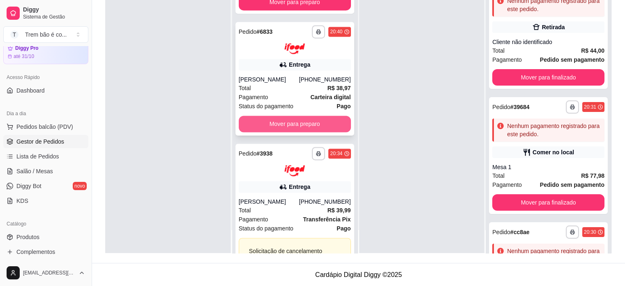
click at [294, 121] on button "Mover para preparo" at bounding box center [295, 124] width 112 height 16
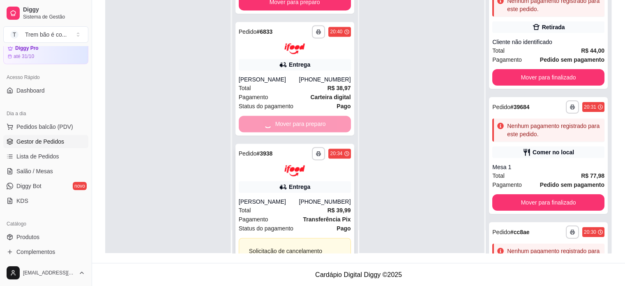
scroll to position [1057, 0]
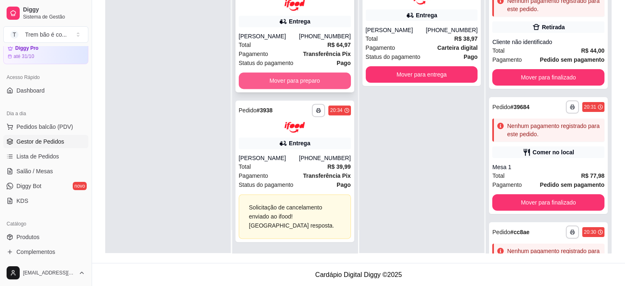
click at [291, 83] on button "Mover para preparo" at bounding box center [295, 80] width 112 height 16
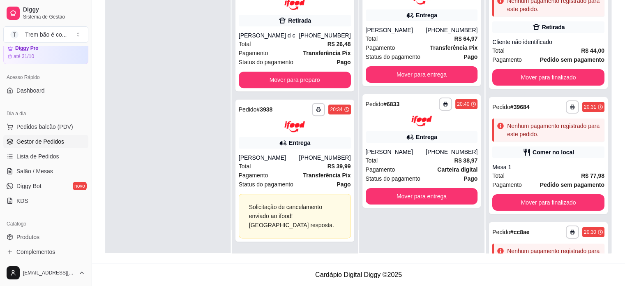
scroll to position [934, 0]
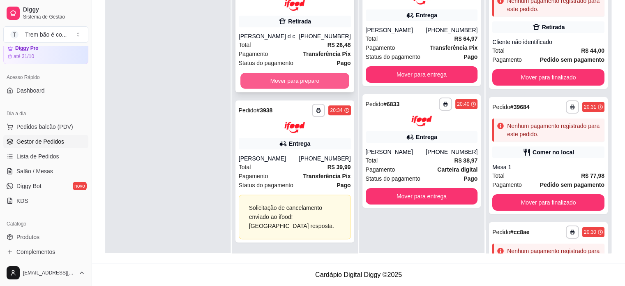
click at [298, 81] on button "Mover para preparo" at bounding box center [294, 81] width 109 height 16
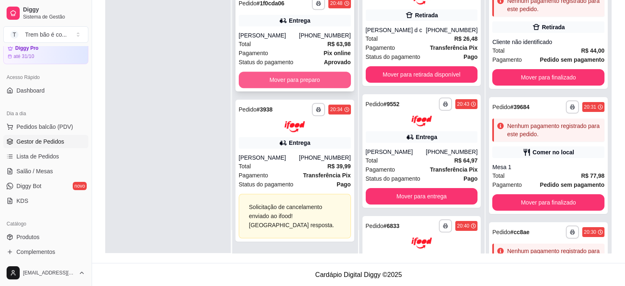
scroll to position [813, 0]
click at [308, 79] on button "Mover para preparo" at bounding box center [295, 80] width 112 height 16
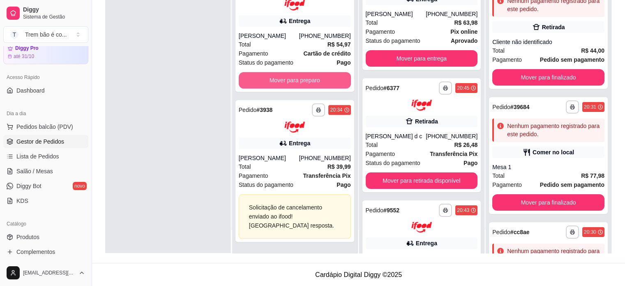
click at [309, 79] on button "Mover para preparo" at bounding box center [295, 80] width 112 height 16
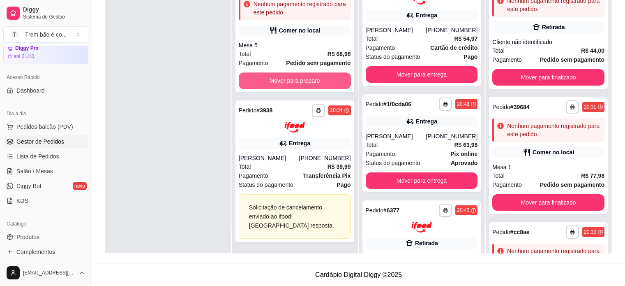
click at [309, 79] on button "Mover para preparo" at bounding box center [295, 80] width 112 height 16
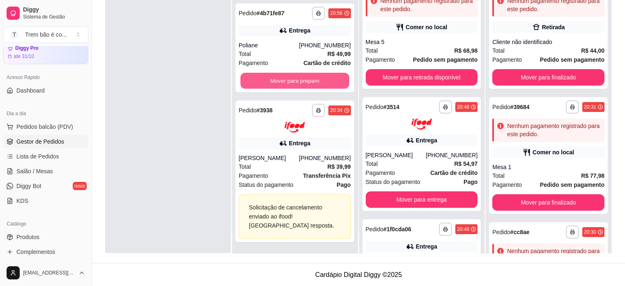
click at [309, 79] on button "Mover para preparo" at bounding box center [294, 80] width 109 height 16
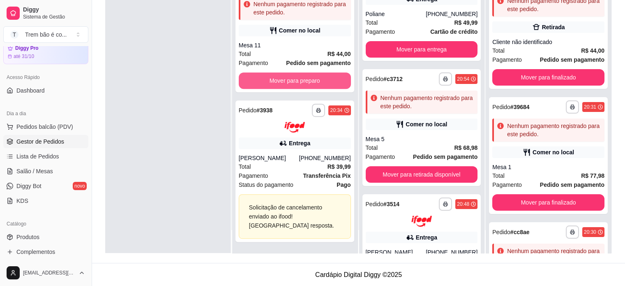
click at [309, 79] on button "Mover para preparo" at bounding box center [295, 80] width 112 height 16
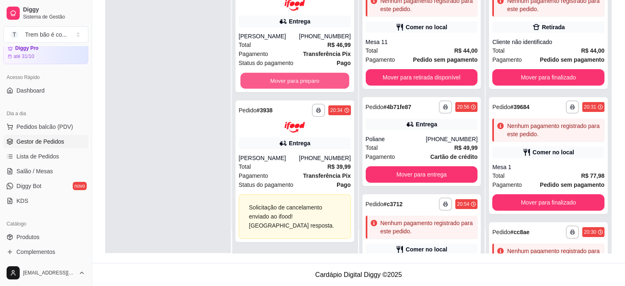
click at [309, 79] on button "Mover para preparo" at bounding box center [294, 80] width 109 height 16
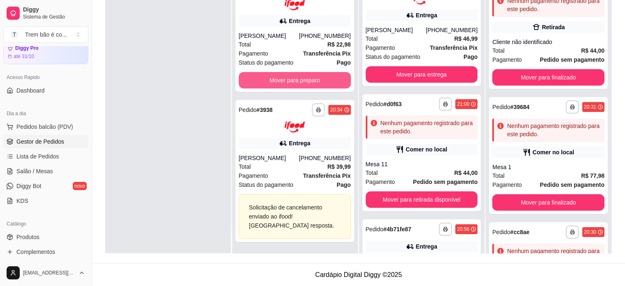
click at [309, 79] on button "Mover para preparo" at bounding box center [295, 80] width 112 height 16
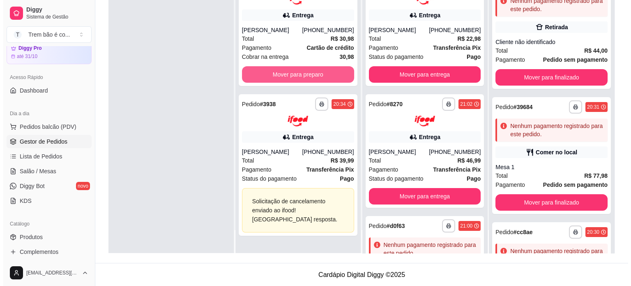
scroll to position [0, 0]
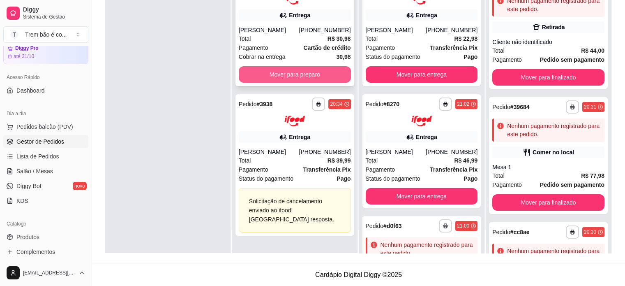
click at [309, 79] on button "Mover para preparo" at bounding box center [295, 74] width 112 height 16
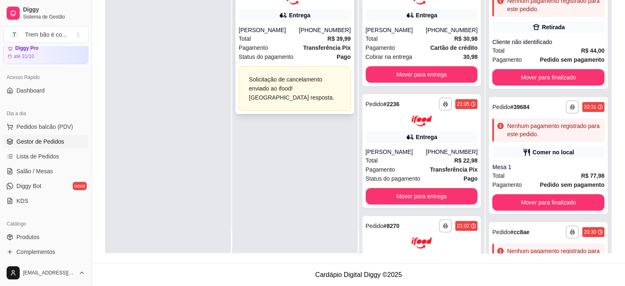
click at [328, 51] on span "Transferência Pix" at bounding box center [327, 47] width 48 height 9
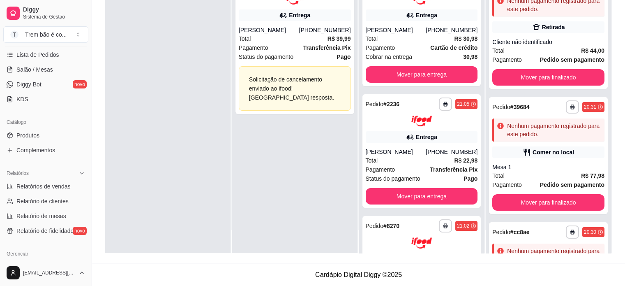
scroll to position [173, 0]
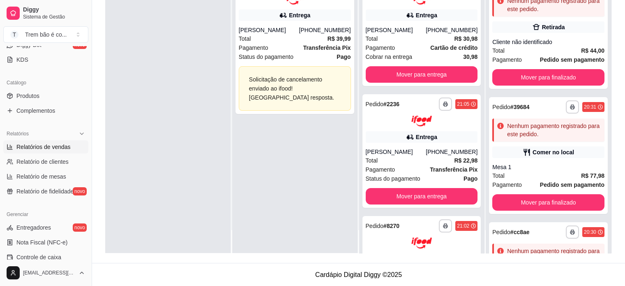
click at [48, 144] on span "Relatórios de vendas" at bounding box center [43, 147] width 54 height 8
select select "ALL"
select select "0"
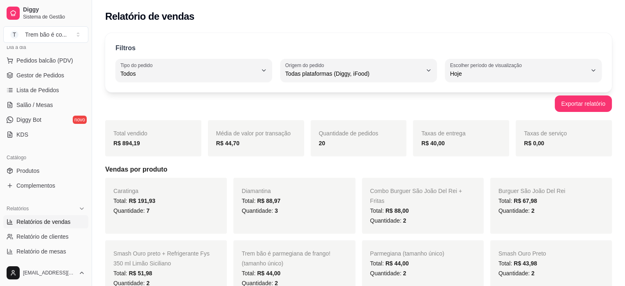
scroll to position [61, 0]
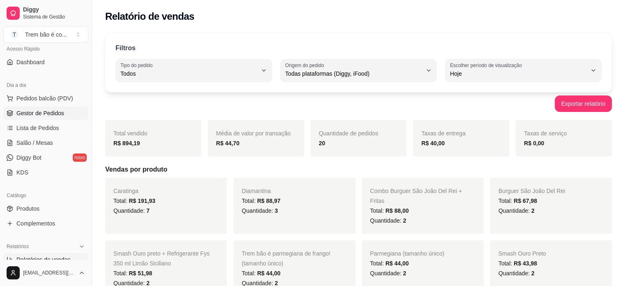
click at [51, 117] on link "Gestor de Pedidos" at bounding box center [45, 112] width 85 height 13
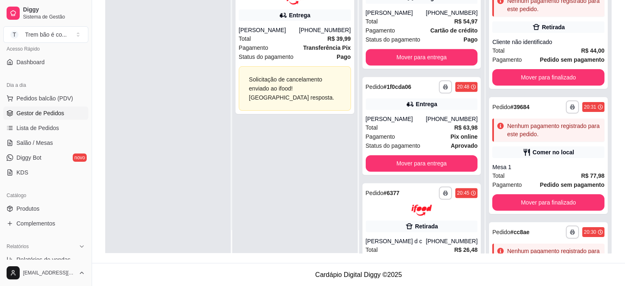
scroll to position [1029, 0]
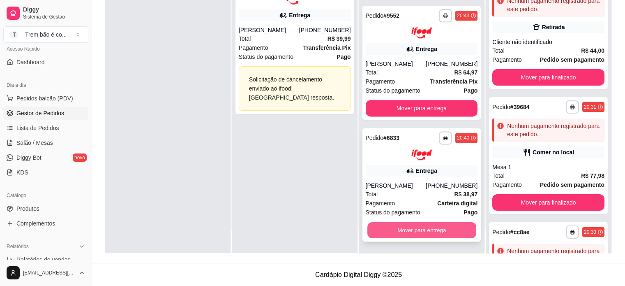
click at [405, 222] on button "Mover para entrega" at bounding box center [422, 230] width 109 height 16
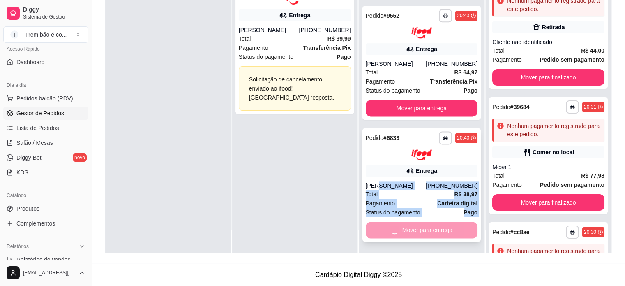
drag, startPoint x: 405, startPoint y: 222, endPoint x: 386, endPoint y: 180, distance: 45.3
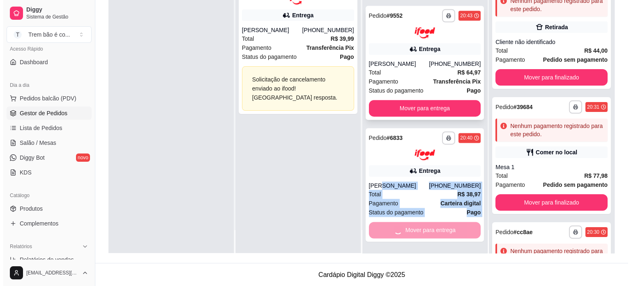
scroll to position [907, 0]
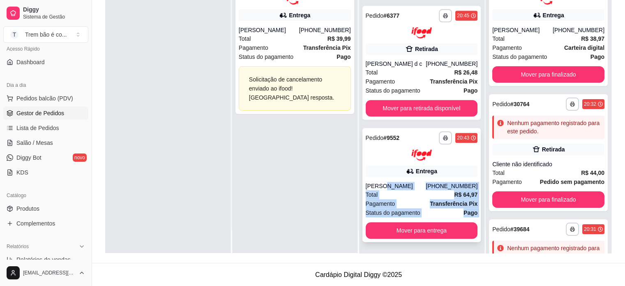
click at [386, 180] on div "**********" at bounding box center [422, 185] width 119 height 114
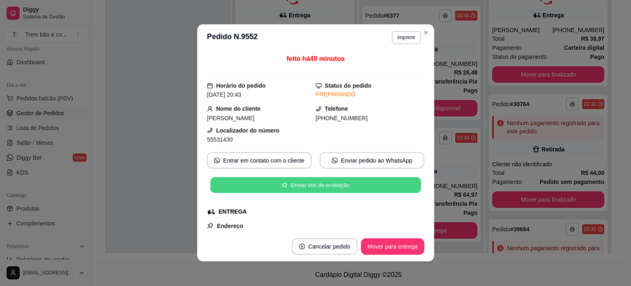
click at [375, 184] on button "Enviar link de avaliação" at bounding box center [315, 185] width 211 height 16
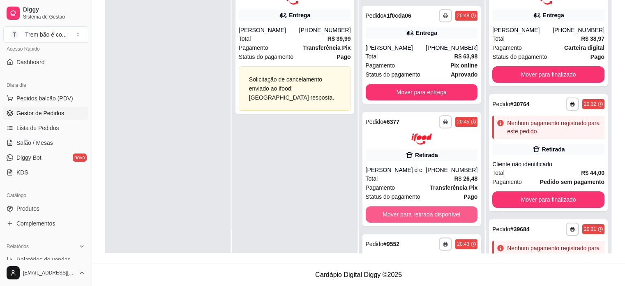
scroll to position [799, 0]
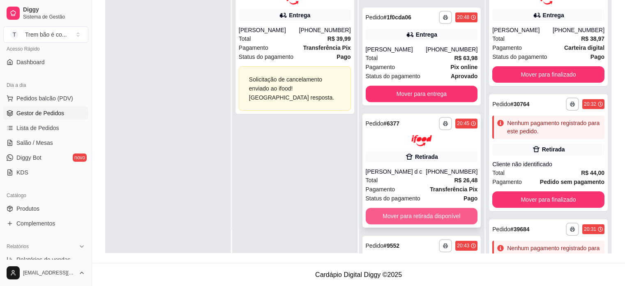
click at [413, 213] on button "Mover para retirada disponível" at bounding box center [422, 216] width 112 height 16
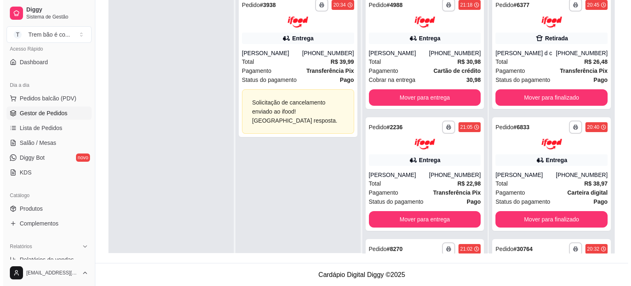
scroll to position [0, 0]
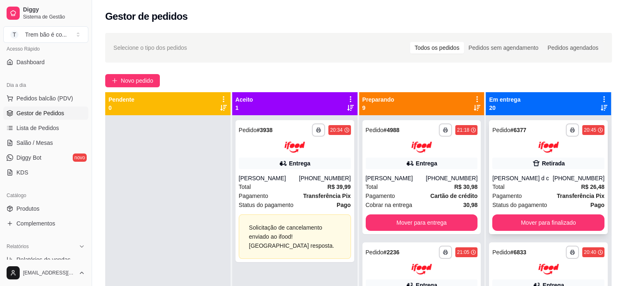
click at [528, 187] on div "Total R$ 26,48" at bounding box center [548, 186] width 112 height 9
click at [273, 147] on div at bounding box center [295, 146] width 112 height 11
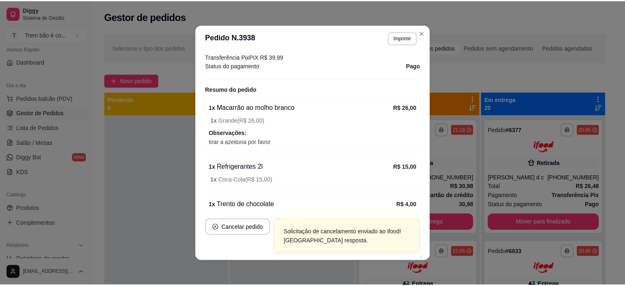
scroll to position [265, 0]
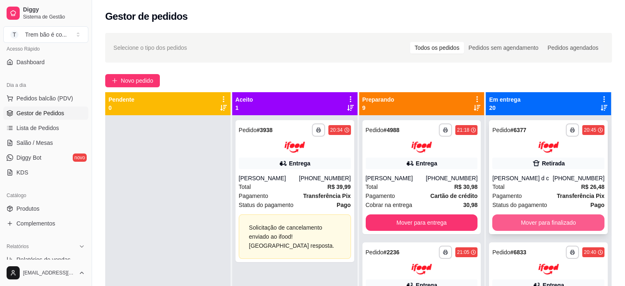
click at [536, 216] on button "Mover para finalizado" at bounding box center [548, 222] width 112 height 16
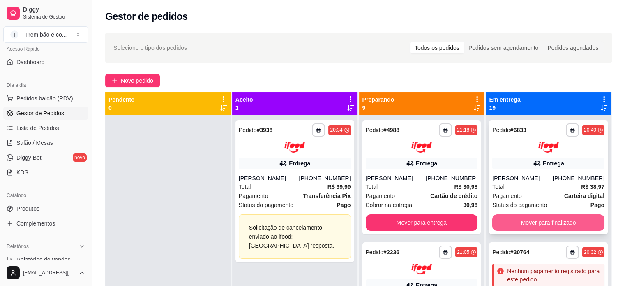
click at [522, 217] on button "Mover para finalizado" at bounding box center [548, 222] width 112 height 16
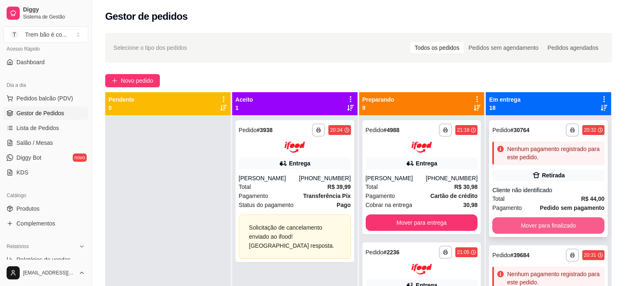
click at [521, 220] on button "Mover para finalizado" at bounding box center [548, 225] width 112 height 16
click at [521, 221] on button "Mover para finalizado" at bounding box center [548, 225] width 109 height 16
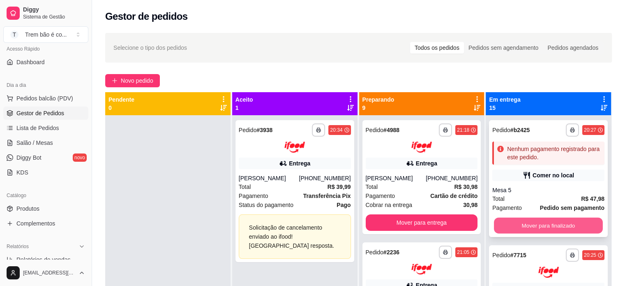
click at [520, 222] on button "Mover para finalizado" at bounding box center [548, 225] width 109 height 16
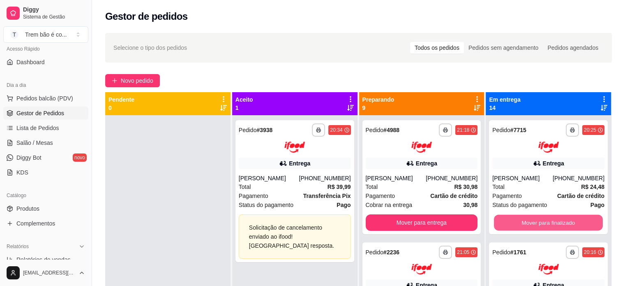
click at [520, 222] on button "Mover para finalizado" at bounding box center [548, 222] width 109 height 16
click at [520, 222] on button "Mover para finalizado" at bounding box center [548, 222] width 112 height 16
click at [520, 222] on button "Mover para finalizado" at bounding box center [548, 222] width 109 height 16
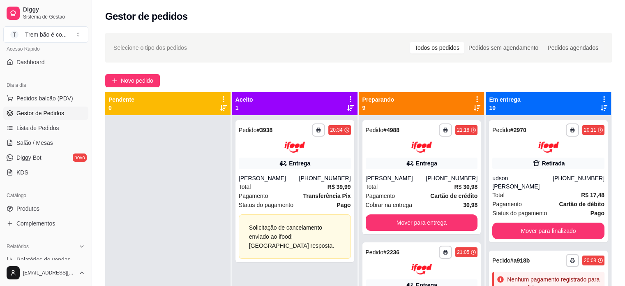
click at [520, 222] on div "**********" at bounding box center [548, 181] width 119 height 122
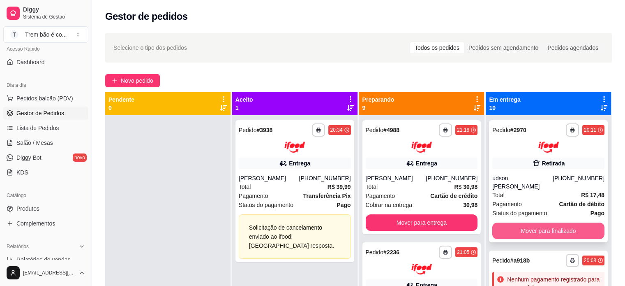
click at [502, 225] on button "Mover para finalizado" at bounding box center [548, 230] width 112 height 16
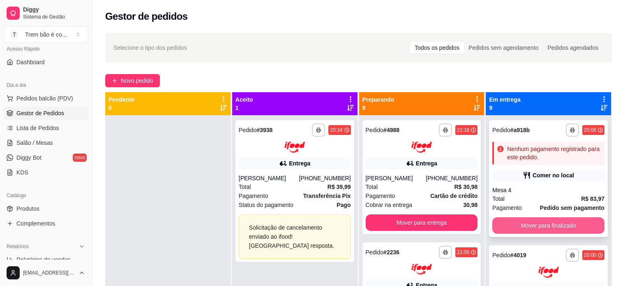
click at [508, 228] on button "Mover para finalizado" at bounding box center [548, 225] width 112 height 16
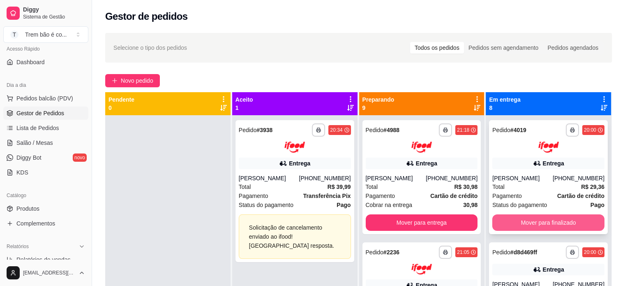
click at [508, 230] on button "Mover para finalizado" at bounding box center [548, 222] width 112 height 16
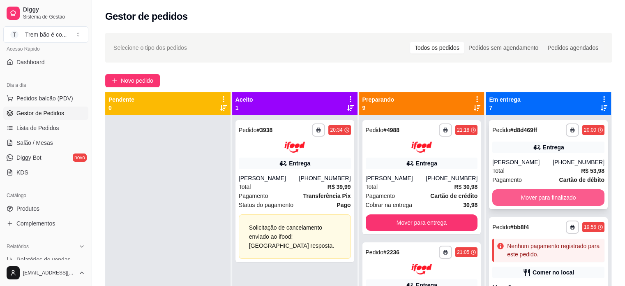
click at [522, 197] on button "Mover para finalizado" at bounding box center [548, 197] width 112 height 16
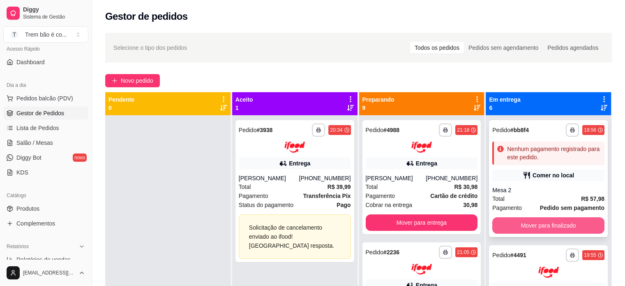
click at [517, 225] on button "Mover para finalizado" at bounding box center [548, 225] width 112 height 16
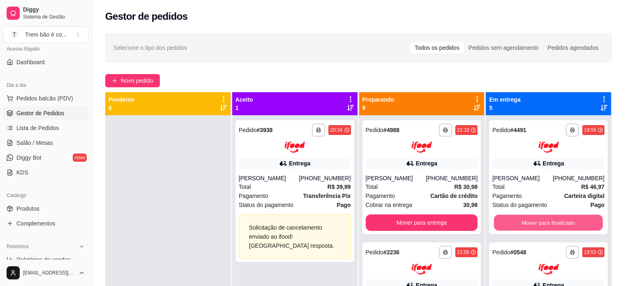
click at [517, 225] on button "Mover para finalizado" at bounding box center [548, 222] width 109 height 16
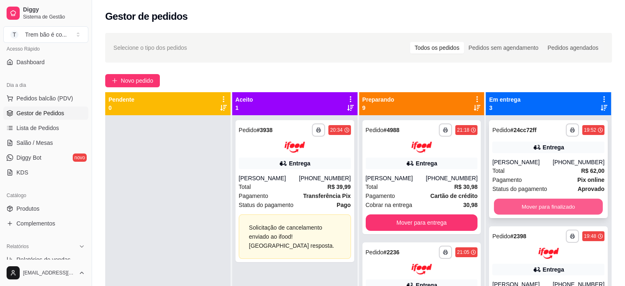
click at [516, 211] on button "Mover para finalizado" at bounding box center [548, 207] width 109 height 16
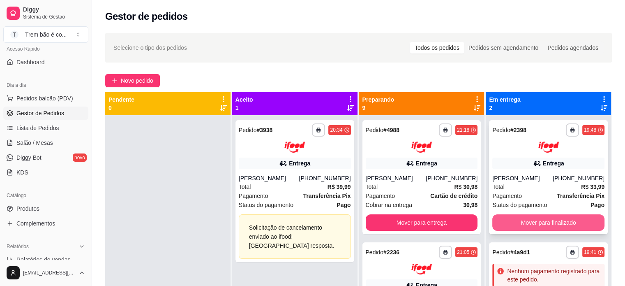
click at [513, 222] on button "Mover para finalizado" at bounding box center [548, 222] width 112 height 16
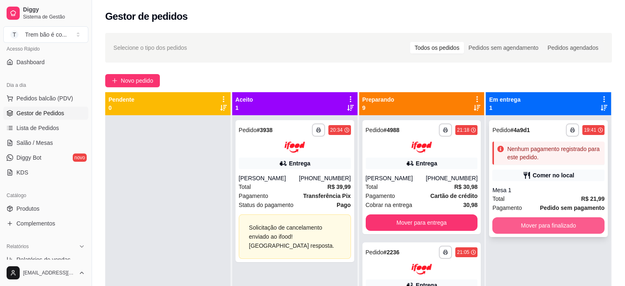
click at [518, 227] on button "Mover para finalizado" at bounding box center [548, 225] width 112 height 16
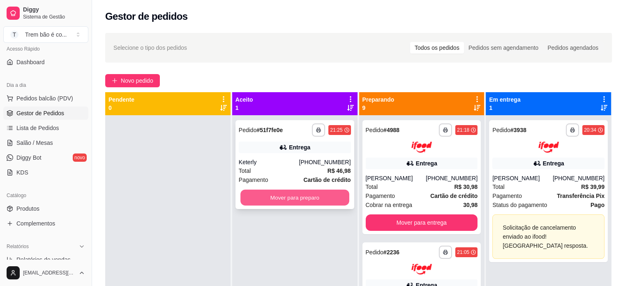
click at [301, 194] on button "Mover para preparo" at bounding box center [294, 198] width 109 height 16
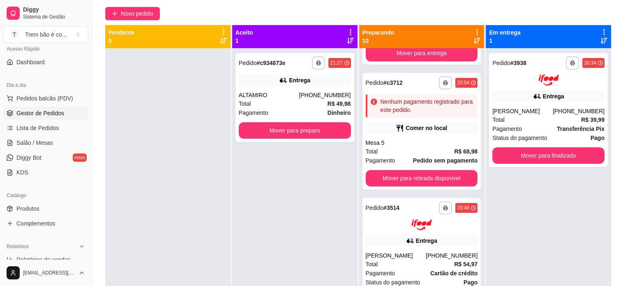
scroll to position [125, 0]
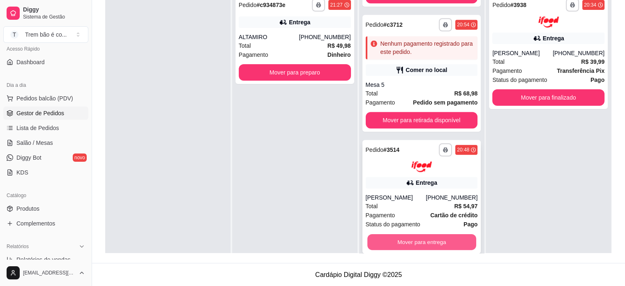
click at [442, 243] on button "Mover para entrega" at bounding box center [422, 242] width 109 height 16
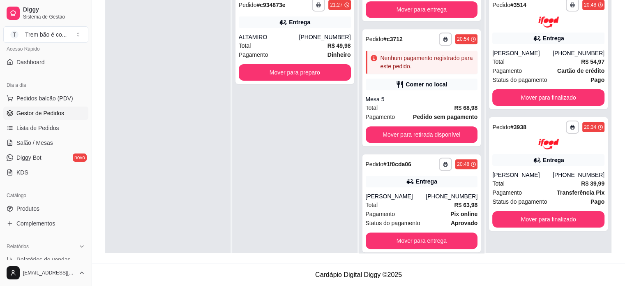
scroll to position [760, 0]
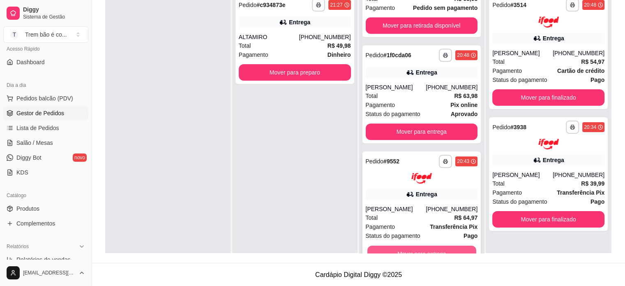
click at [454, 248] on button "Mover para entrega" at bounding box center [422, 253] width 109 height 16
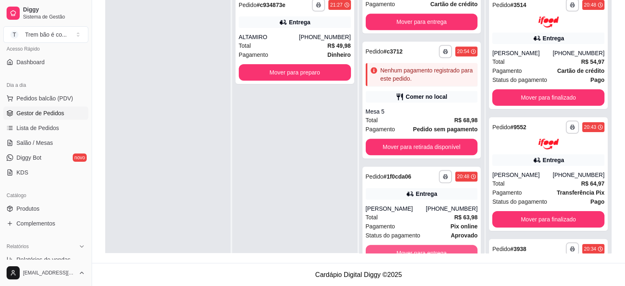
scroll to position [638, 0]
click at [454, 248] on button "Mover para entrega" at bounding box center [422, 253] width 109 height 16
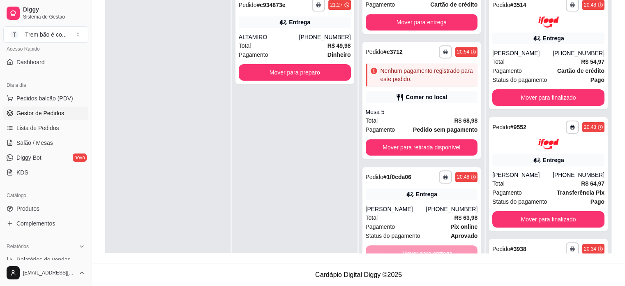
scroll to position [532, 0]
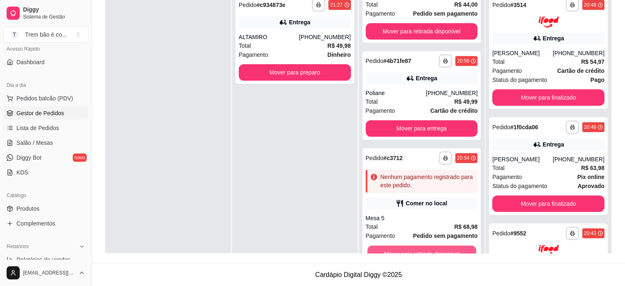
click at [454, 248] on button "Mover para retirada disponível" at bounding box center [422, 253] width 109 height 16
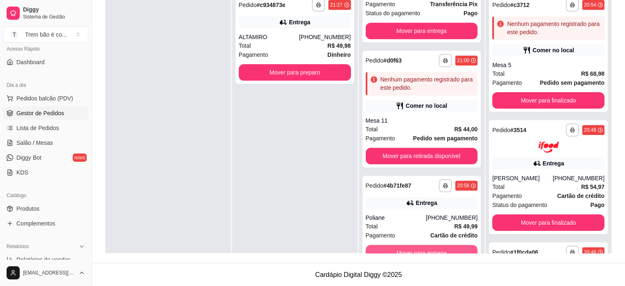
scroll to position [407, 0]
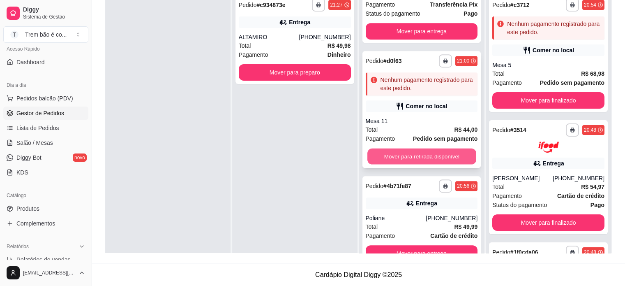
click at [457, 156] on button "Mover para retirada disponível" at bounding box center [422, 156] width 109 height 16
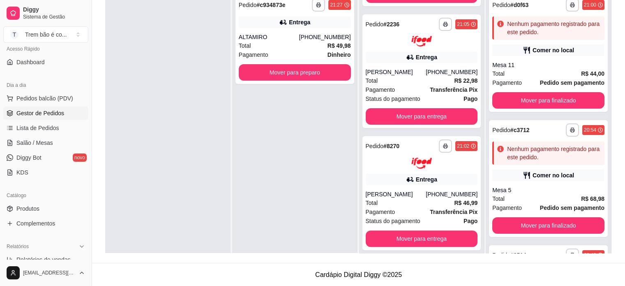
scroll to position [282, 0]
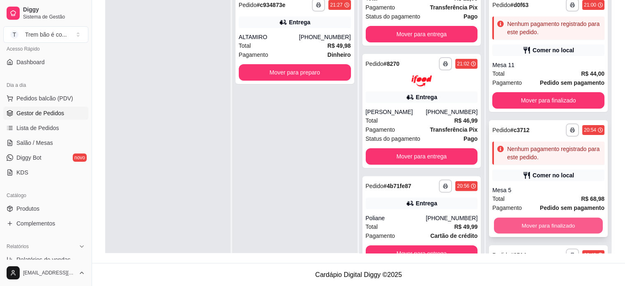
click at [509, 220] on button "Mover para finalizado" at bounding box center [548, 225] width 109 height 16
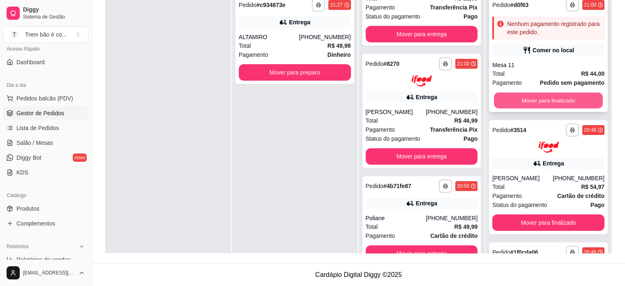
click at [516, 104] on button "Mover para finalizado" at bounding box center [548, 100] width 109 height 16
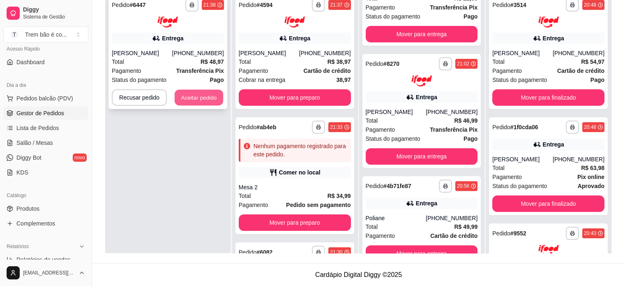
click at [182, 95] on button "Aceitar pedido" at bounding box center [199, 97] width 49 height 16
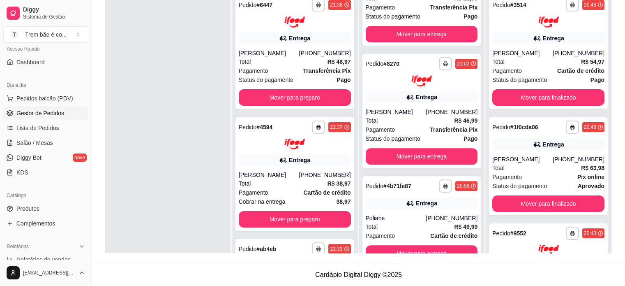
click at [213, 152] on div at bounding box center [167, 133] width 125 height 286
click at [444, 250] on button "Mover para entrega" at bounding box center [422, 253] width 109 height 16
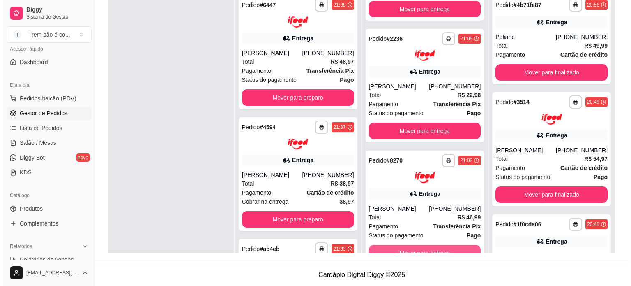
scroll to position [185, 0]
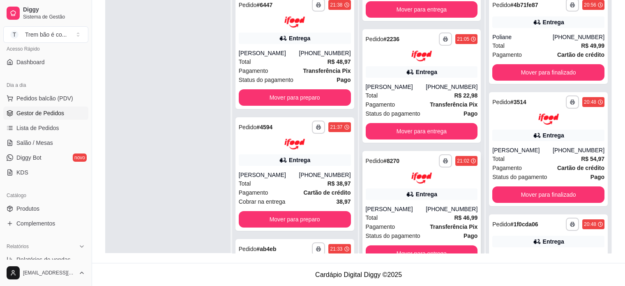
click at [406, 190] on icon at bounding box center [410, 194] width 8 height 8
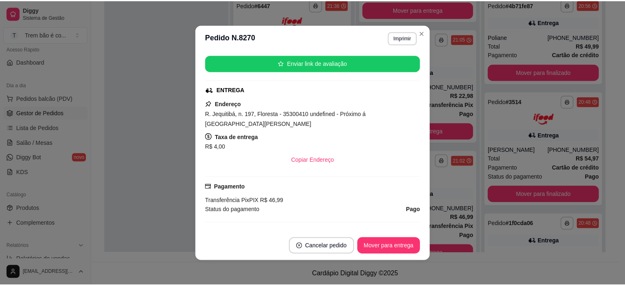
scroll to position [239, 0]
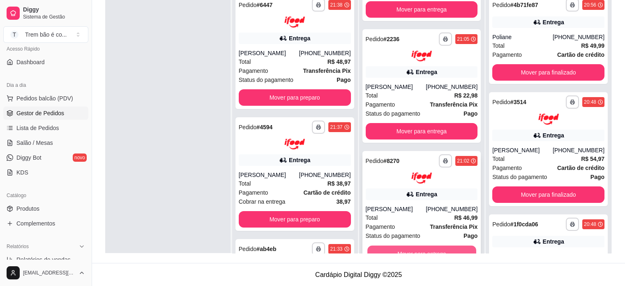
click at [446, 246] on button "Mover para entrega" at bounding box center [422, 253] width 109 height 16
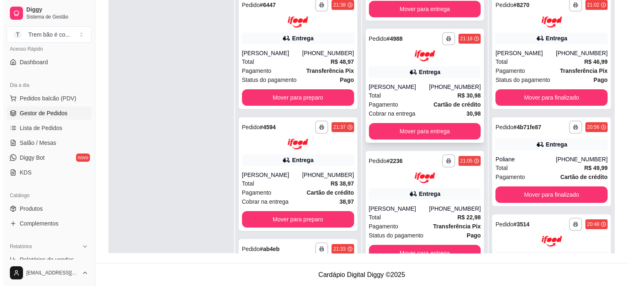
scroll to position [63, 0]
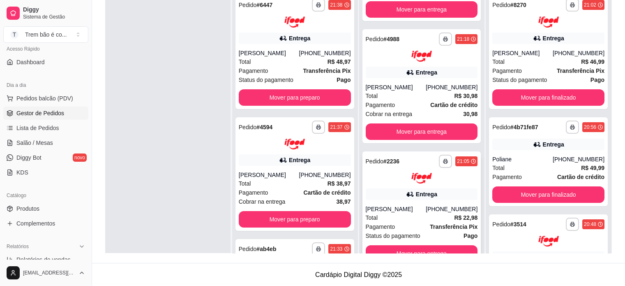
click at [396, 189] on div "Entrega" at bounding box center [422, 194] width 112 height 12
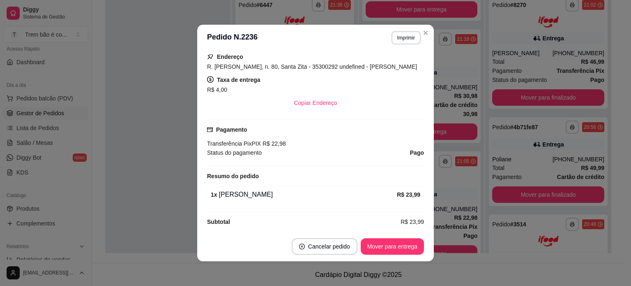
scroll to position [170, 0]
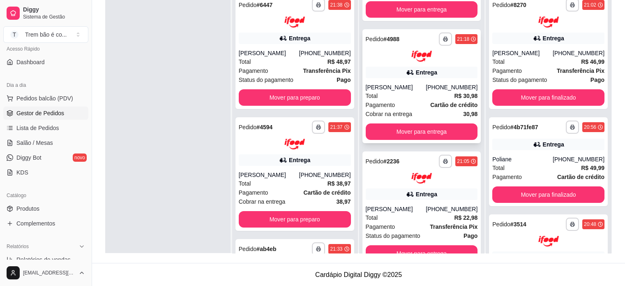
click at [425, 79] on div "**********" at bounding box center [422, 86] width 119 height 114
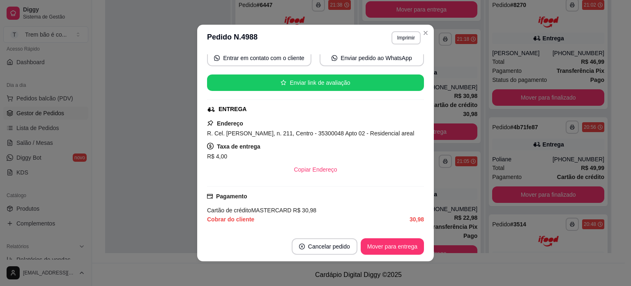
scroll to position [104, 0]
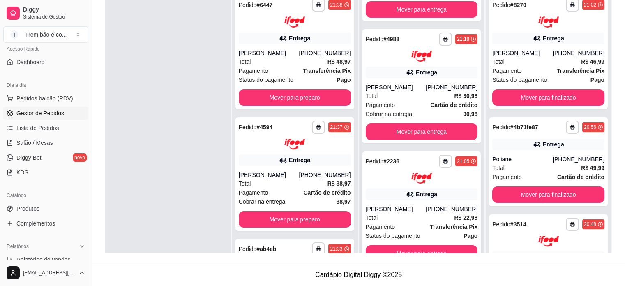
click at [427, 205] on div "[PHONE_NUMBER]" at bounding box center [452, 209] width 52 height 8
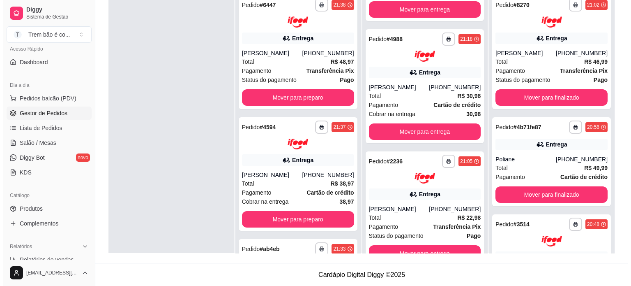
scroll to position [0, 0]
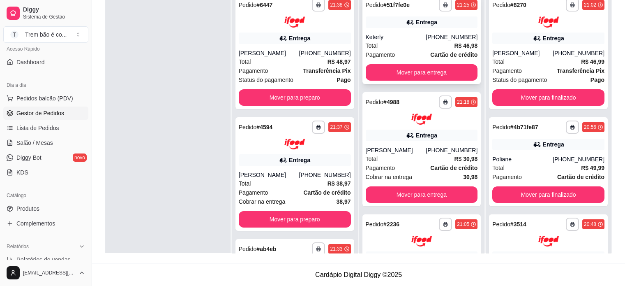
click at [439, 37] on div "[PHONE_NUMBER]" at bounding box center [452, 37] width 52 height 8
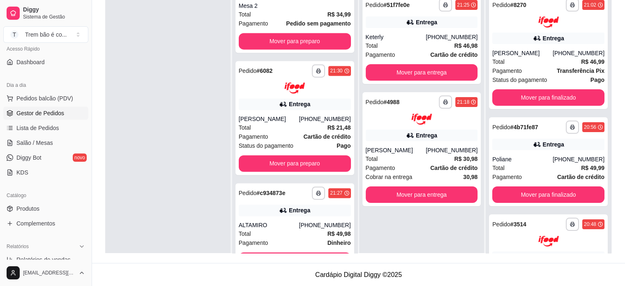
scroll to position [1160, 0]
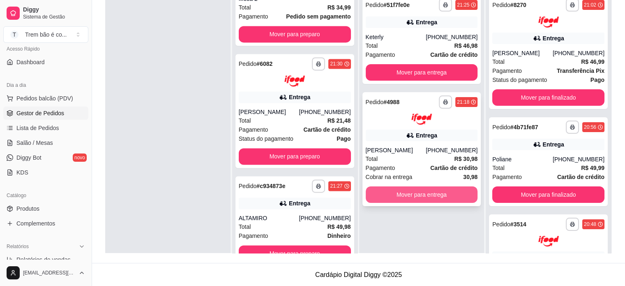
click at [421, 194] on button "Mover para entrega" at bounding box center [422, 194] width 112 height 16
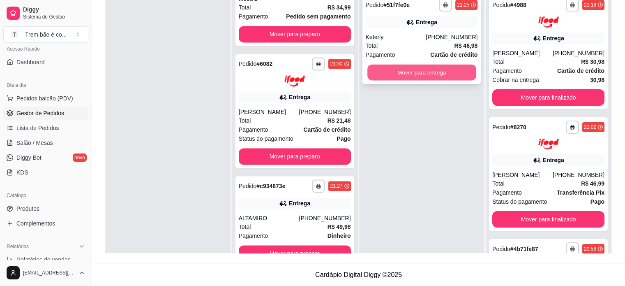
click at [444, 70] on button "Mover para entrega" at bounding box center [422, 73] width 109 height 16
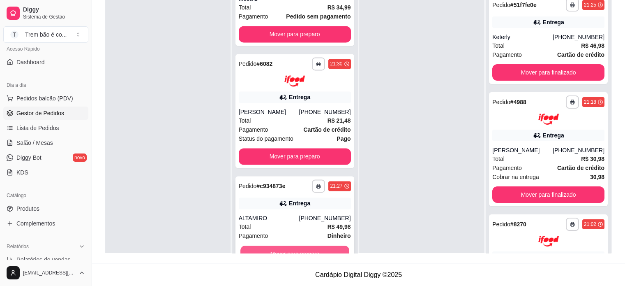
click at [331, 250] on button "Mover para preparo" at bounding box center [294, 253] width 109 height 16
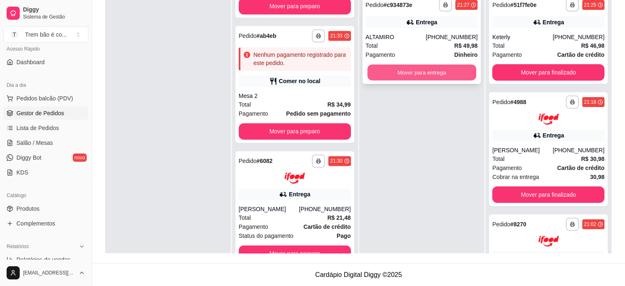
click at [450, 71] on button "Mover para entrega" at bounding box center [422, 73] width 109 height 16
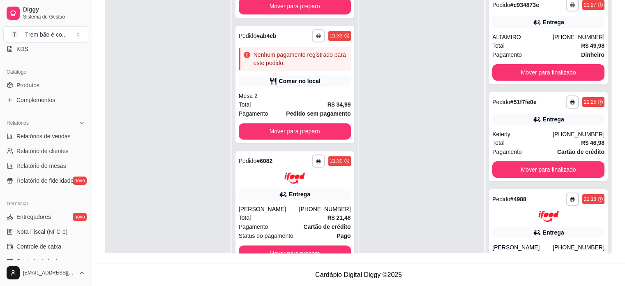
scroll to position [183, 0]
click at [51, 80] on link "Produtos" at bounding box center [45, 86] width 85 height 13
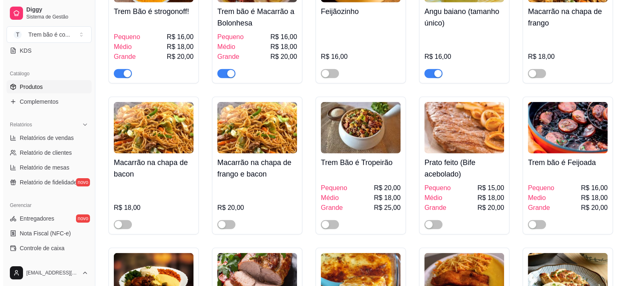
scroll to position [1722, 0]
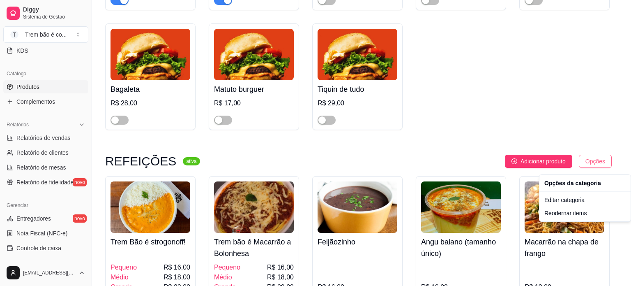
click at [543, 213] on div "Reodernar items" at bounding box center [585, 212] width 88 height 13
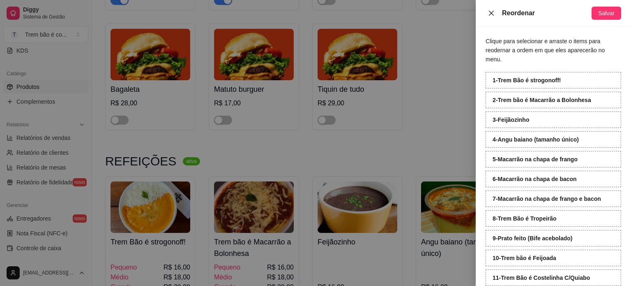
click at [489, 12] on icon "close" at bounding box center [491, 13] width 7 height 7
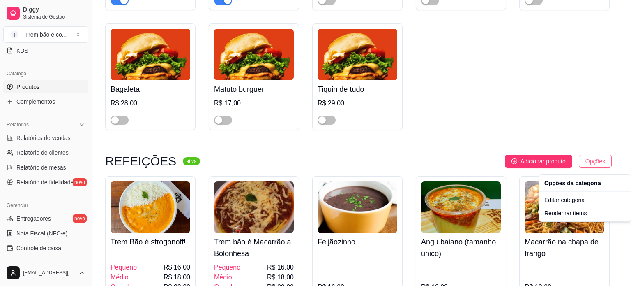
click at [550, 200] on div "Editar categoria" at bounding box center [585, 199] width 88 height 13
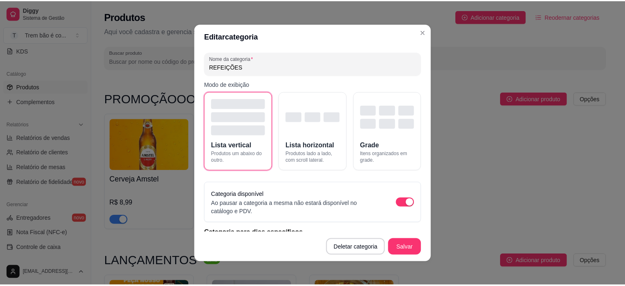
scroll to position [1745, 0]
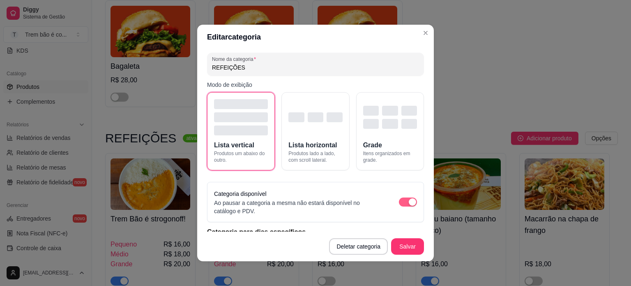
click at [409, 202] on div "button" at bounding box center [412, 201] width 7 height 7
click at [405, 246] on button "Salvar" at bounding box center [408, 246] width 32 height 16
click at [402, 241] on button "Salvar" at bounding box center [408, 246] width 32 height 16
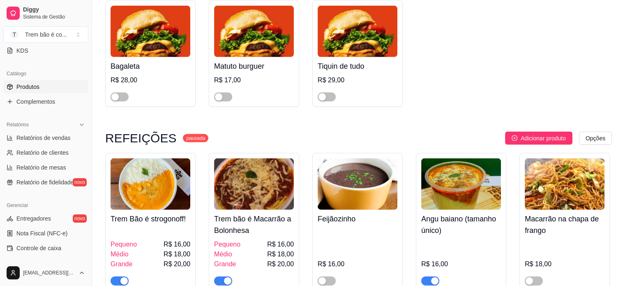
scroll to position [0, 0]
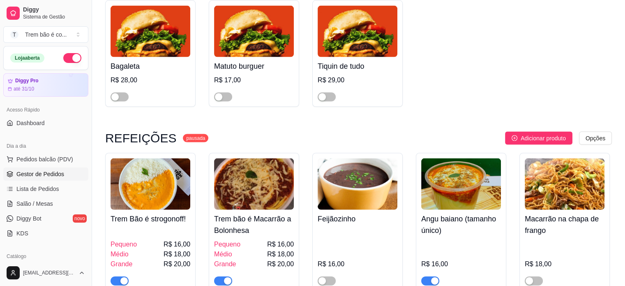
click at [54, 176] on span "Gestor de Pedidos" at bounding box center [40, 174] width 48 height 8
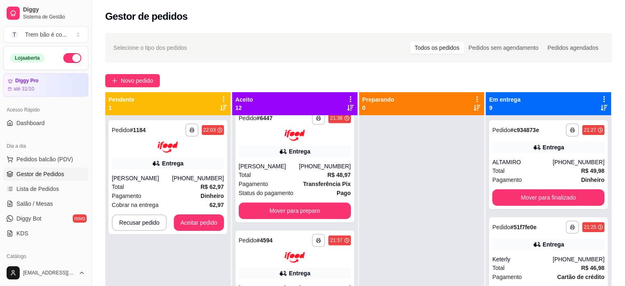
scroll to position [1108, 0]
click at [212, 222] on button "Aceitar pedido" at bounding box center [199, 222] width 49 height 16
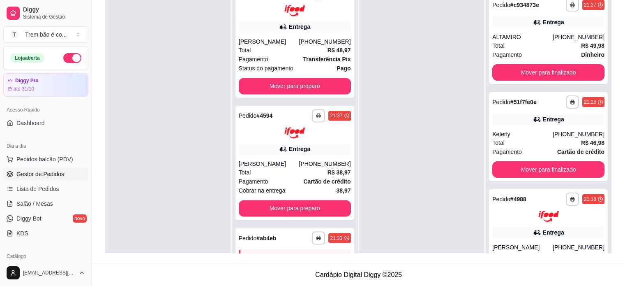
scroll to position [1529, 0]
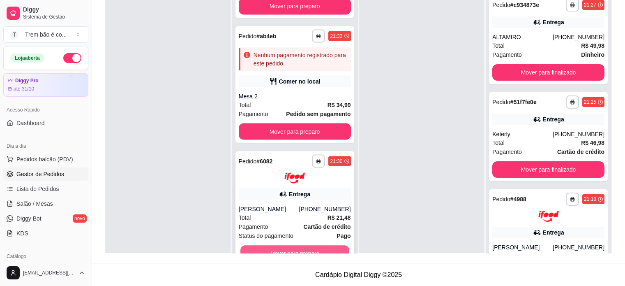
click at [325, 251] on button "Mover para preparo" at bounding box center [294, 253] width 109 height 16
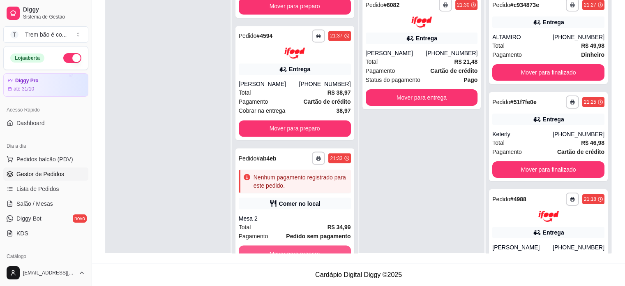
click at [325, 251] on button "Mover para preparo" at bounding box center [295, 253] width 112 height 16
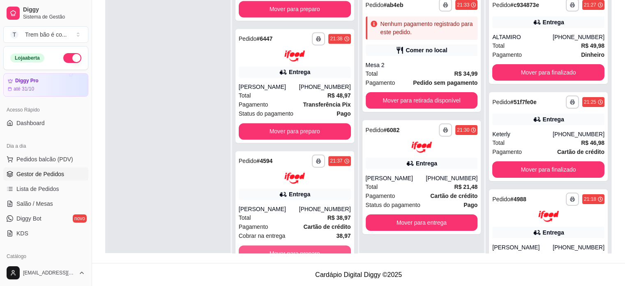
click at [325, 251] on button "Mover para preparo" at bounding box center [295, 253] width 112 height 16
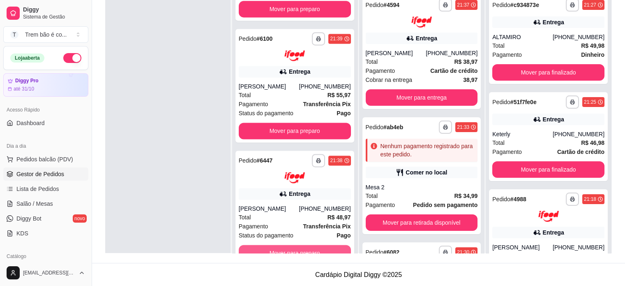
scroll to position [1160, 0]
click at [325, 251] on button "Mover para preparo" at bounding box center [294, 253] width 109 height 16
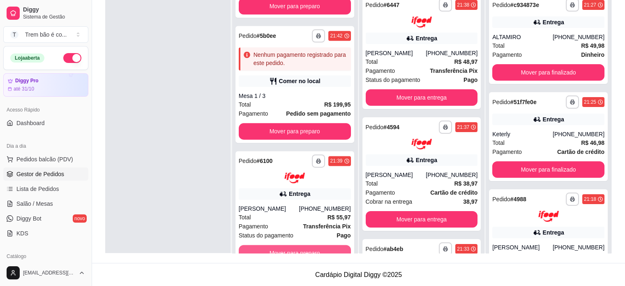
scroll to position [1038, 0]
click at [325, 251] on button "Mover para preparo" at bounding box center [294, 253] width 109 height 16
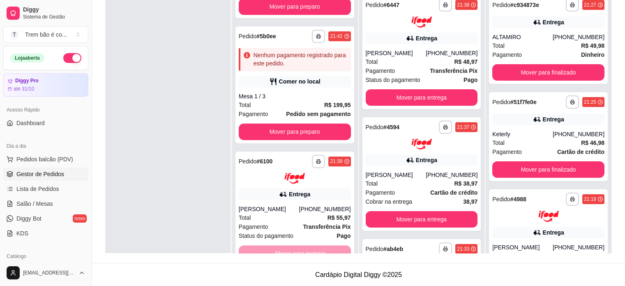
scroll to position [916, 0]
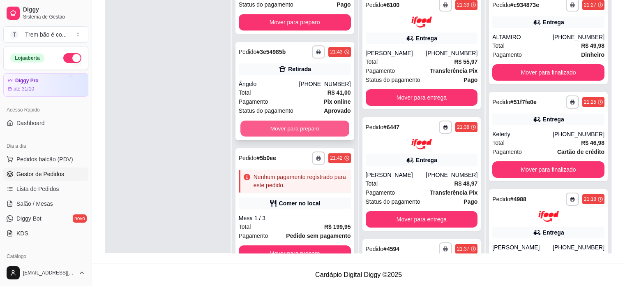
click at [319, 125] on button "Mover para preparo" at bounding box center [294, 128] width 109 height 16
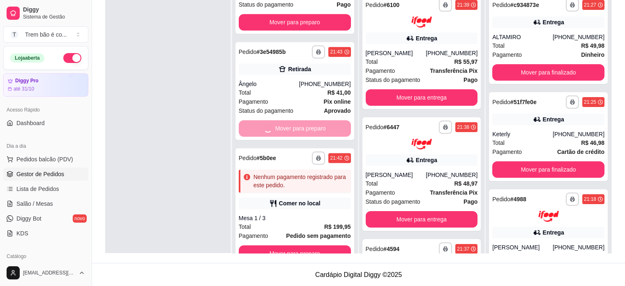
scroll to position [810, 0]
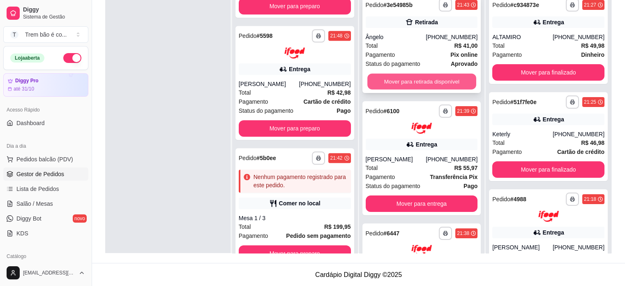
click at [411, 85] on button "Mover para retirada disponível" at bounding box center [422, 82] width 109 height 16
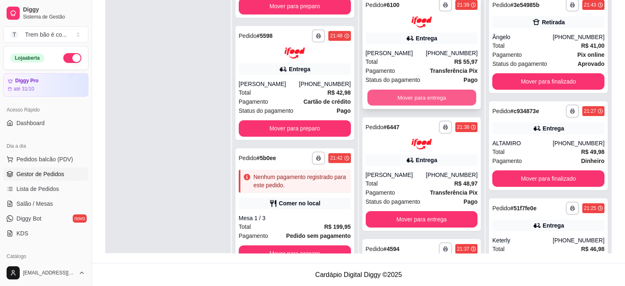
click at [408, 101] on button "Mover para entrega" at bounding box center [422, 97] width 109 height 16
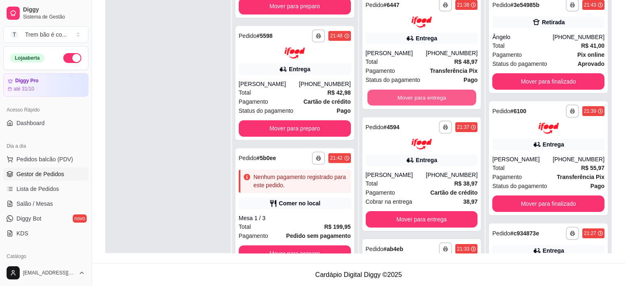
click at [408, 101] on button "Mover para entrega" at bounding box center [422, 97] width 109 height 16
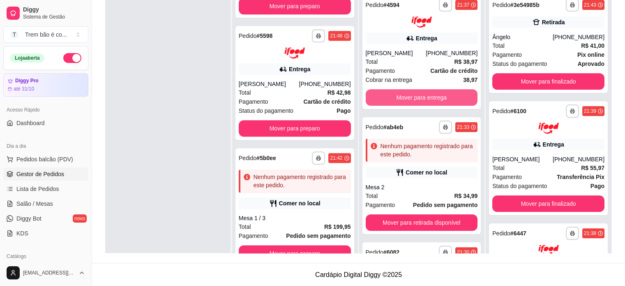
click at [408, 101] on button "Mover para entrega" at bounding box center [422, 97] width 112 height 16
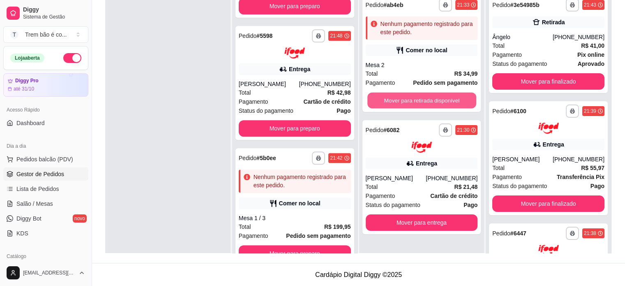
click at [408, 101] on button "Mover para retirada disponível" at bounding box center [422, 100] width 109 height 16
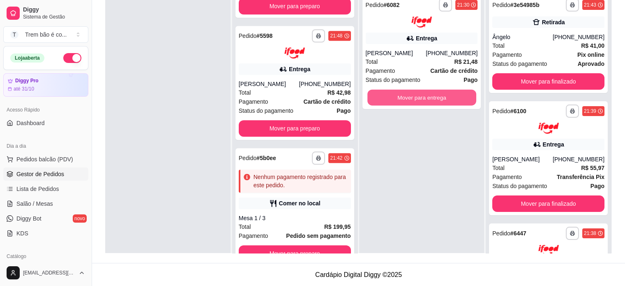
click at [408, 101] on button "Mover para entrega" at bounding box center [422, 97] width 109 height 16
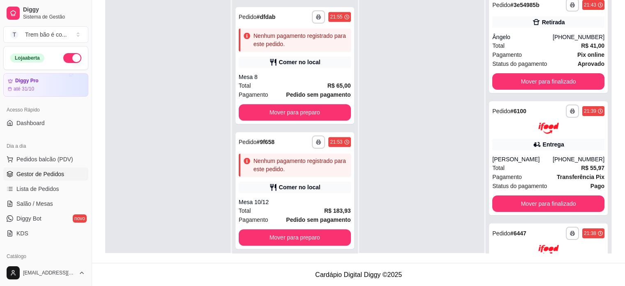
scroll to position [1166, 0]
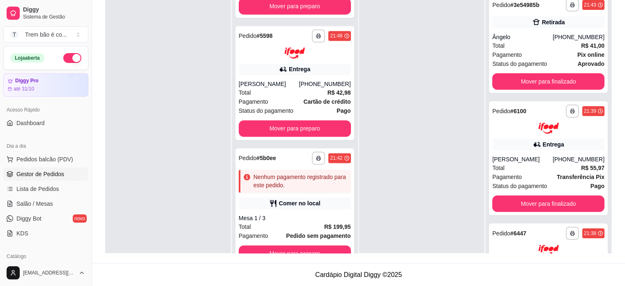
click at [70, 60] on button "button" at bounding box center [72, 58] width 18 height 10
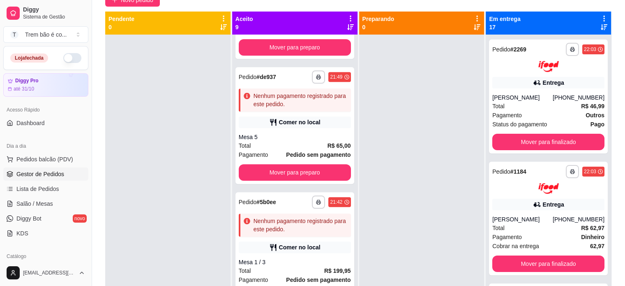
scroll to position [125, 0]
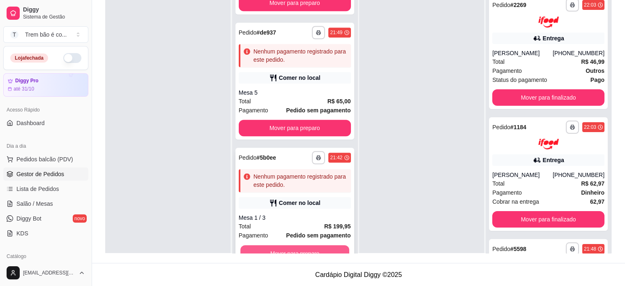
click at [332, 251] on button "Mover para preparo" at bounding box center [294, 253] width 109 height 16
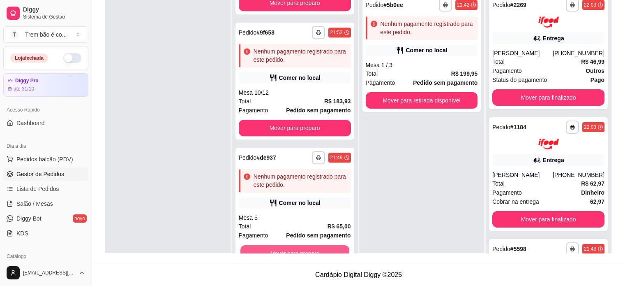
click at [332, 251] on button "Mover para preparo" at bounding box center [294, 253] width 109 height 16
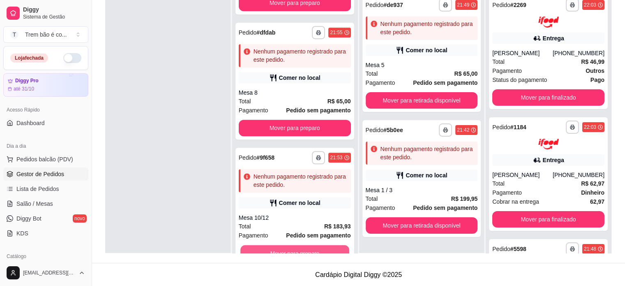
click at [332, 251] on button "Mover para preparo" at bounding box center [294, 253] width 109 height 16
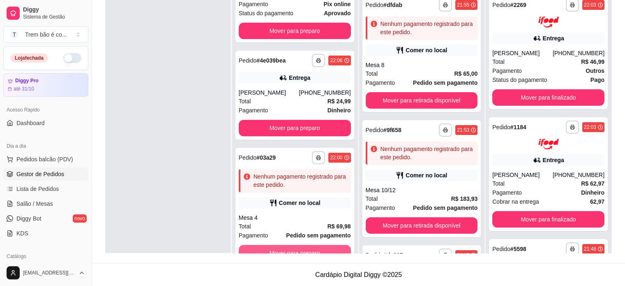
scroll to position [301, 0]
click at [332, 251] on button "Mover para preparo" at bounding box center [294, 253] width 109 height 16
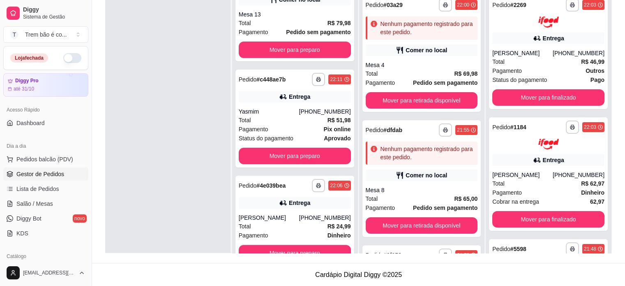
scroll to position [176, 0]
click at [332, 251] on button "Mover para preparo" at bounding box center [294, 253] width 109 height 16
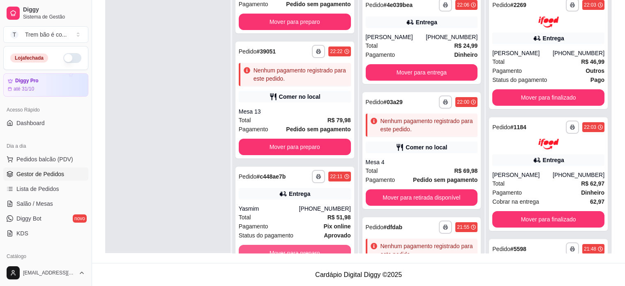
click at [332, 251] on button "Mover para preparo" at bounding box center [295, 253] width 112 height 16
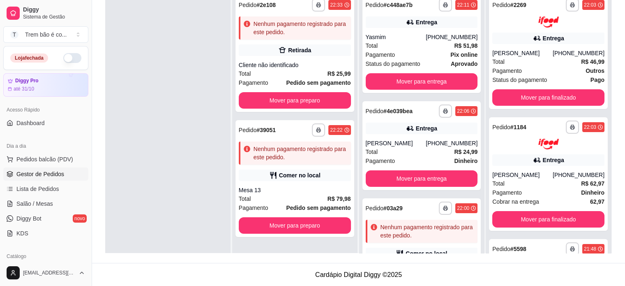
click at [332, 251] on div "**********" at bounding box center [294, 133] width 125 height 286
click at [317, 221] on button "Mover para preparo" at bounding box center [295, 225] width 112 height 16
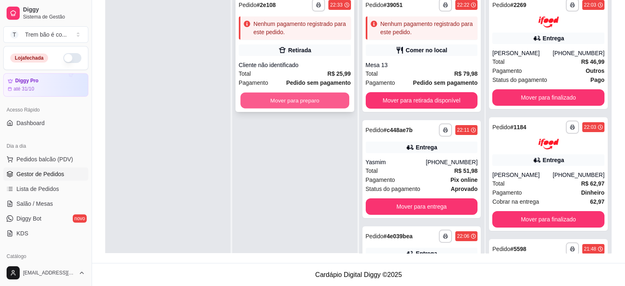
click at [321, 99] on button "Mover para preparo" at bounding box center [294, 100] width 109 height 16
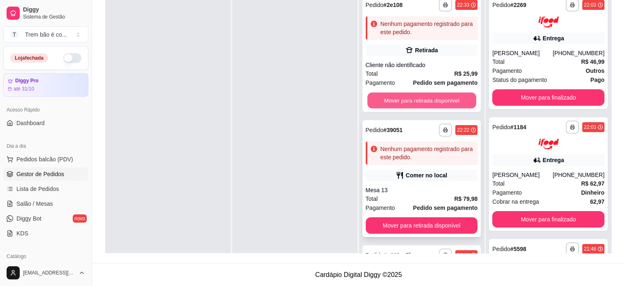
click at [422, 98] on button "Mover para retirada disponível" at bounding box center [422, 100] width 109 height 16
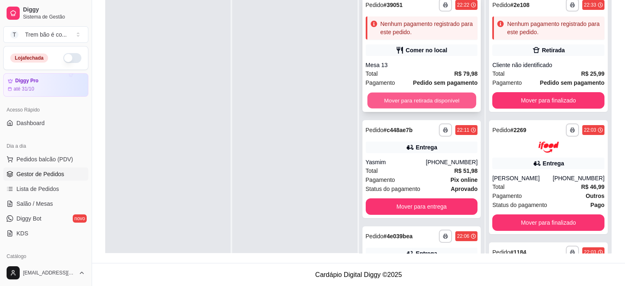
click at [422, 98] on button "Mover para retirada disponível" at bounding box center [422, 100] width 109 height 16
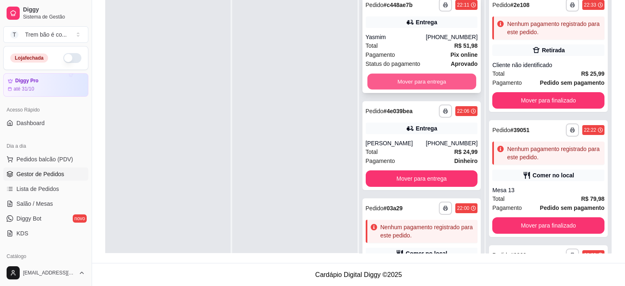
click at [420, 82] on button "Mover para entrega" at bounding box center [422, 82] width 109 height 16
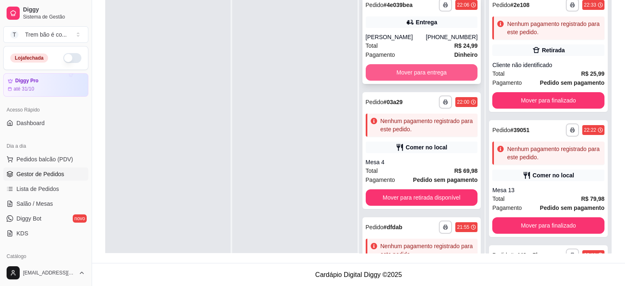
drag, startPoint x: 420, startPoint y: 82, endPoint x: 419, endPoint y: 75, distance: 6.6
click at [419, 75] on div "**********" at bounding box center [422, 39] width 119 height 89
click at [460, 75] on button "Mover para entrega" at bounding box center [422, 73] width 109 height 16
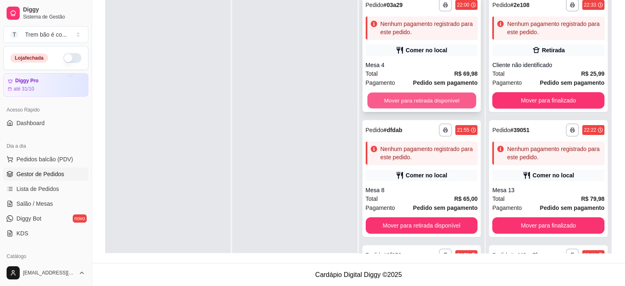
click at [447, 97] on button "Mover para retirada disponível" at bounding box center [422, 100] width 109 height 16
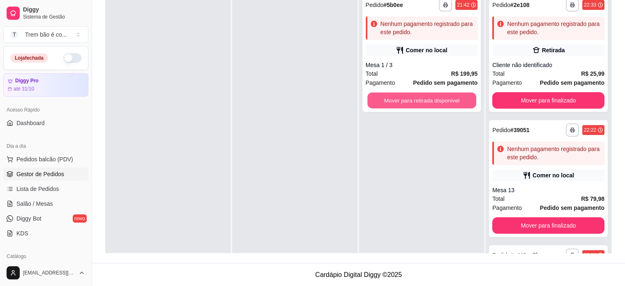
click at [447, 97] on button "Mover para retirada disponível" at bounding box center [422, 100] width 109 height 16
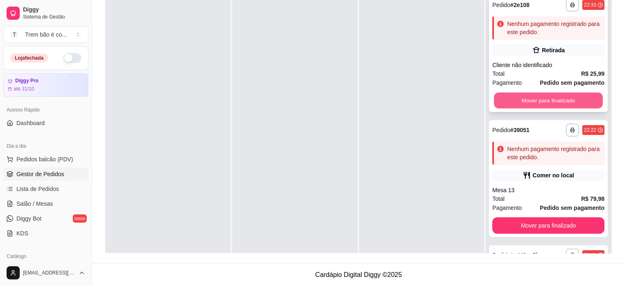
click at [533, 99] on button "Mover para finalizado" at bounding box center [548, 100] width 109 height 16
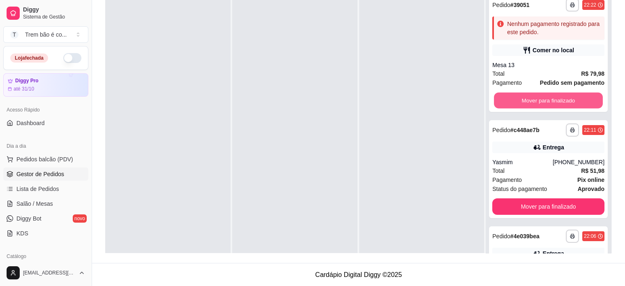
click at [533, 99] on button "Mover para finalizado" at bounding box center [548, 100] width 109 height 16
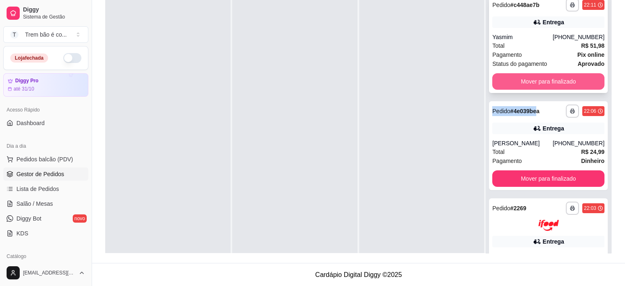
drag, startPoint x: 533, startPoint y: 99, endPoint x: 533, endPoint y: 75, distance: 24.3
click at [533, 75] on div "**********" at bounding box center [548, 133] width 125 height 286
click at [533, 75] on button "Mover para finalizado" at bounding box center [548, 82] width 109 height 16
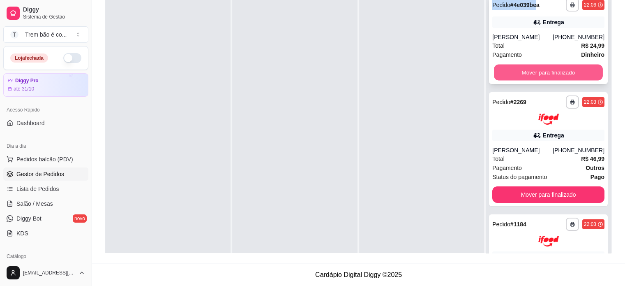
click at [533, 78] on button "Mover para finalizado" at bounding box center [548, 73] width 109 height 16
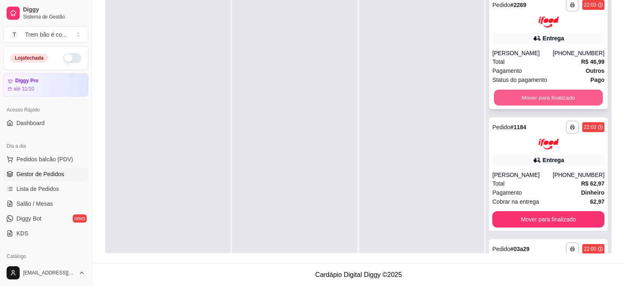
click at [531, 99] on button "Mover para finalizado" at bounding box center [548, 97] width 109 height 16
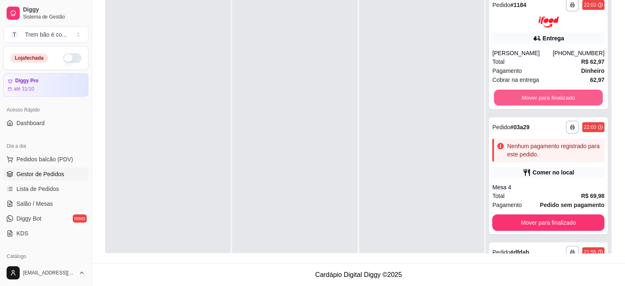
click at [531, 99] on button "Mover para finalizado" at bounding box center [548, 97] width 109 height 16
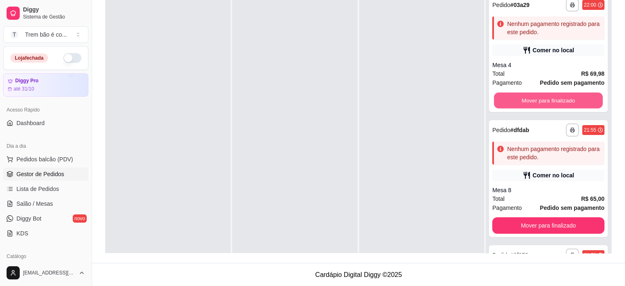
click at [531, 99] on button "Mover para finalizado" at bounding box center [548, 100] width 109 height 16
click at [531, 99] on button "Mover para finalizado" at bounding box center [548, 100] width 112 height 16
click at [531, 99] on button "Mover para finalizado" at bounding box center [548, 100] width 109 height 16
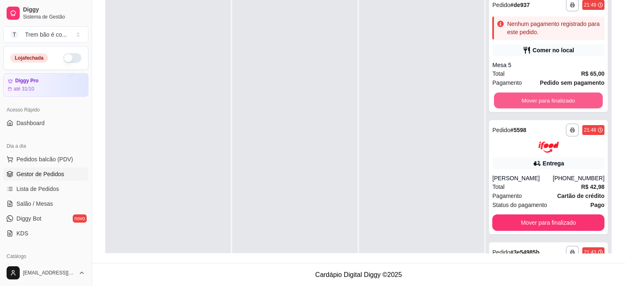
click at [531, 99] on button "Mover para finalizado" at bounding box center [548, 100] width 109 height 16
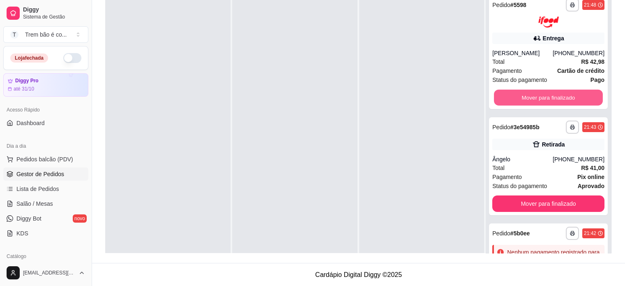
click at [531, 99] on button "Mover para finalizado" at bounding box center [548, 97] width 109 height 16
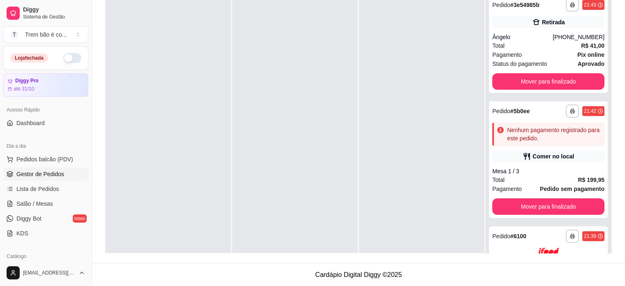
click at [531, 99] on div "**********" at bounding box center [548, 133] width 125 height 286
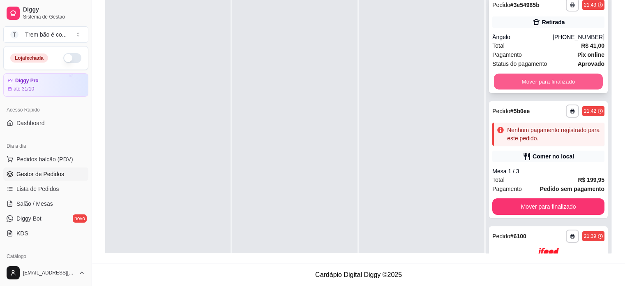
click at [529, 83] on button "Mover para finalizado" at bounding box center [548, 82] width 109 height 16
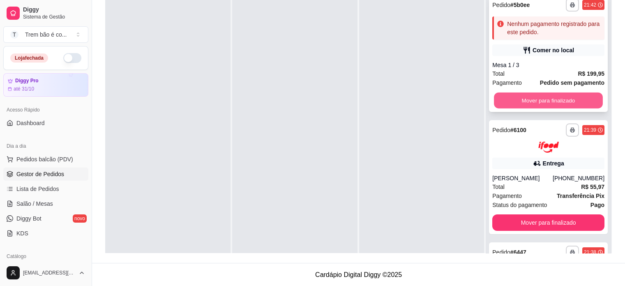
click at [525, 101] on button "Mover para finalizado" at bounding box center [548, 100] width 109 height 16
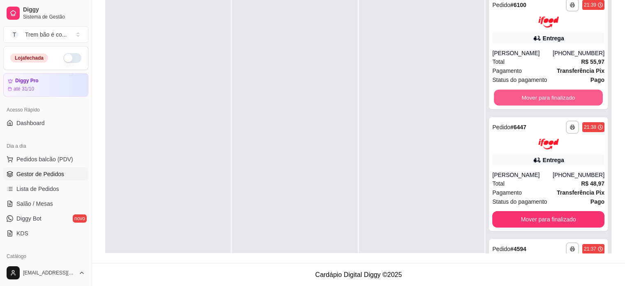
click at [525, 101] on button "Mover para finalizado" at bounding box center [548, 97] width 109 height 16
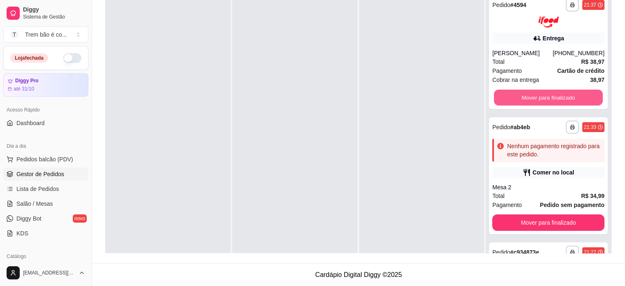
click at [525, 101] on button "Mover para finalizado" at bounding box center [548, 97] width 109 height 16
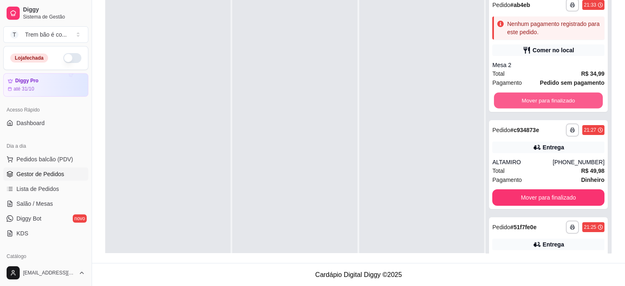
click at [525, 101] on button "Mover para finalizado" at bounding box center [548, 100] width 109 height 16
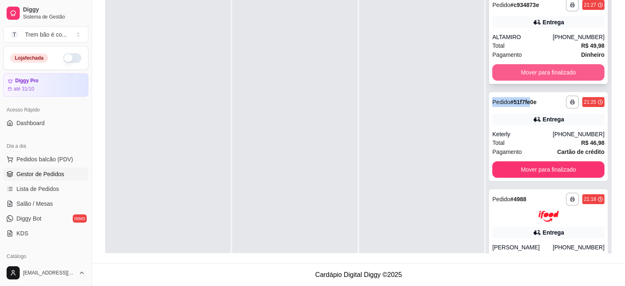
drag, startPoint x: 525, startPoint y: 101, endPoint x: 525, endPoint y: 76, distance: 24.7
click at [525, 76] on div "**********" at bounding box center [548, 133] width 125 height 286
click at [525, 76] on button "Mover para finalizado" at bounding box center [548, 73] width 109 height 16
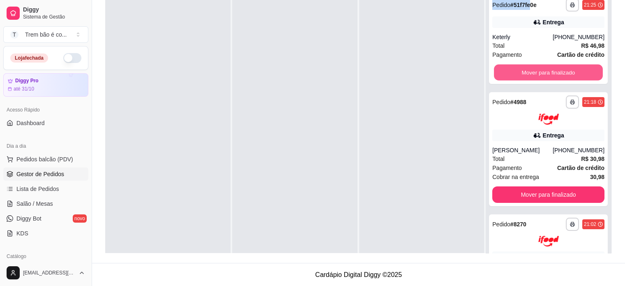
click at [525, 76] on button "Mover para finalizado" at bounding box center [548, 73] width 109 height 16
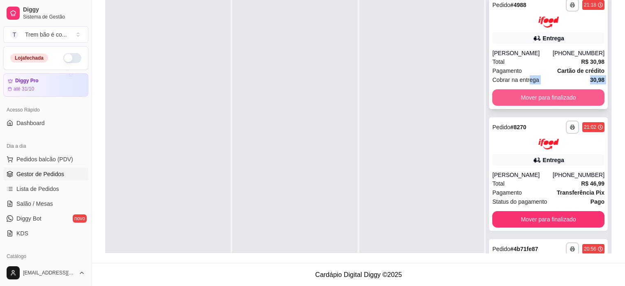
drag, startPoint x: 525, startPoint y: 76, endPoint x: 524, endPoint y: 93, distance: 17.3
click at [524, 93] on div "**********" at bounding box center [548, 52] width 119 height 114
click at [524, 93] on button "Mover para finalizado" at bounding box center [548, 97] width 109 height 16
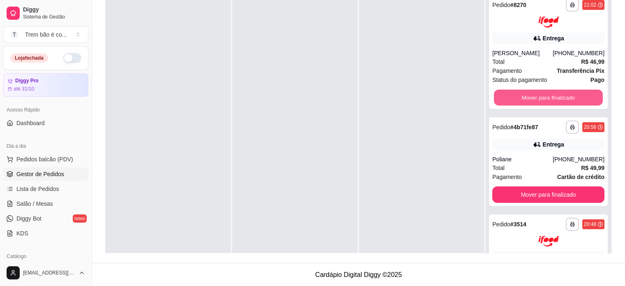
click at [524, 93] on button "Mover para finalizado" at bounding box center [548, 97] width 109 height 16
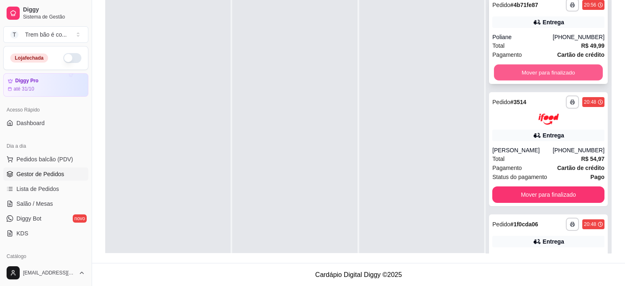
click at [524, 72] on button "Mover para finalizado" at bounding box center [548, 73] width 109 height 16
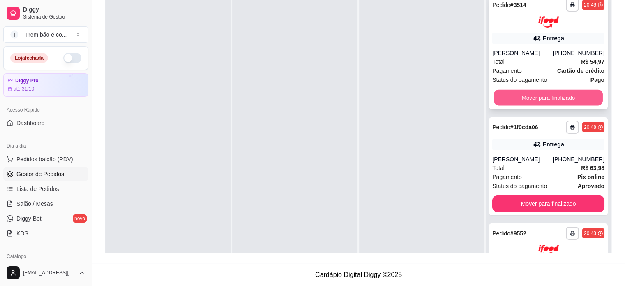
click at [514, 96] on button "Mover para finalizado" at bounding box center [548, 97] width 109 height 16
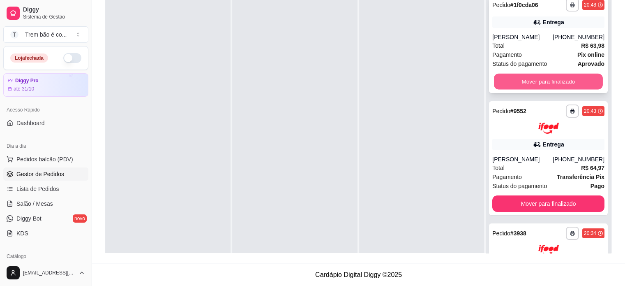
click at [514, 85] on button "Mover para finalizado" at bounding box center [548, 82] width 109 height 16
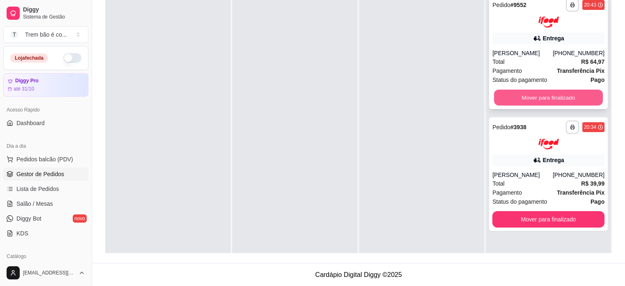
click at [513, 100] on button "Mover para finalizado" at bounding box center [548, 97] width 109 height 16
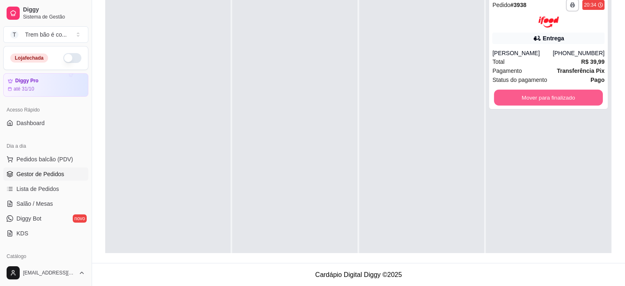
click at [513, 100] on button "Mover para finalizado" at bounding box center [548, 97] width 109 height 16
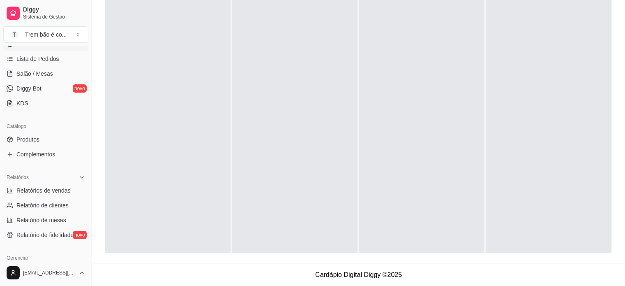
scroll to position [164, 0]
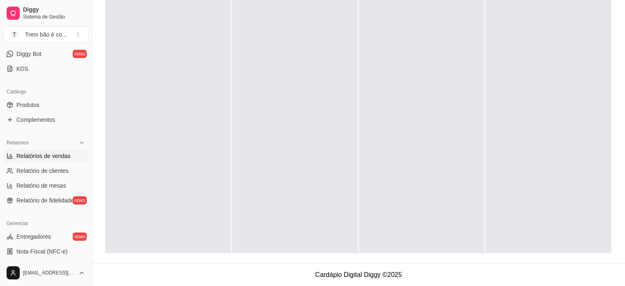
click at [59, 154] on span "Relatórios de vendas" at bounding box center [43, 156] width 54 height 8
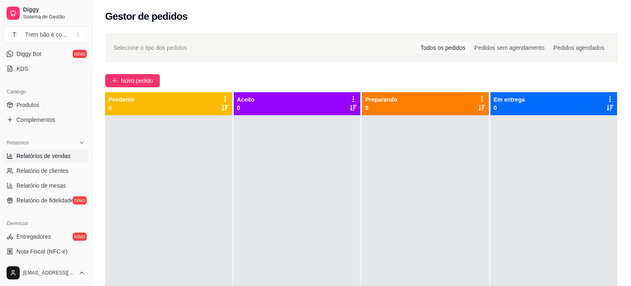
select select "ALL"
select select "0"
